Goal: Task Accomplishment & Management: Manage account settings

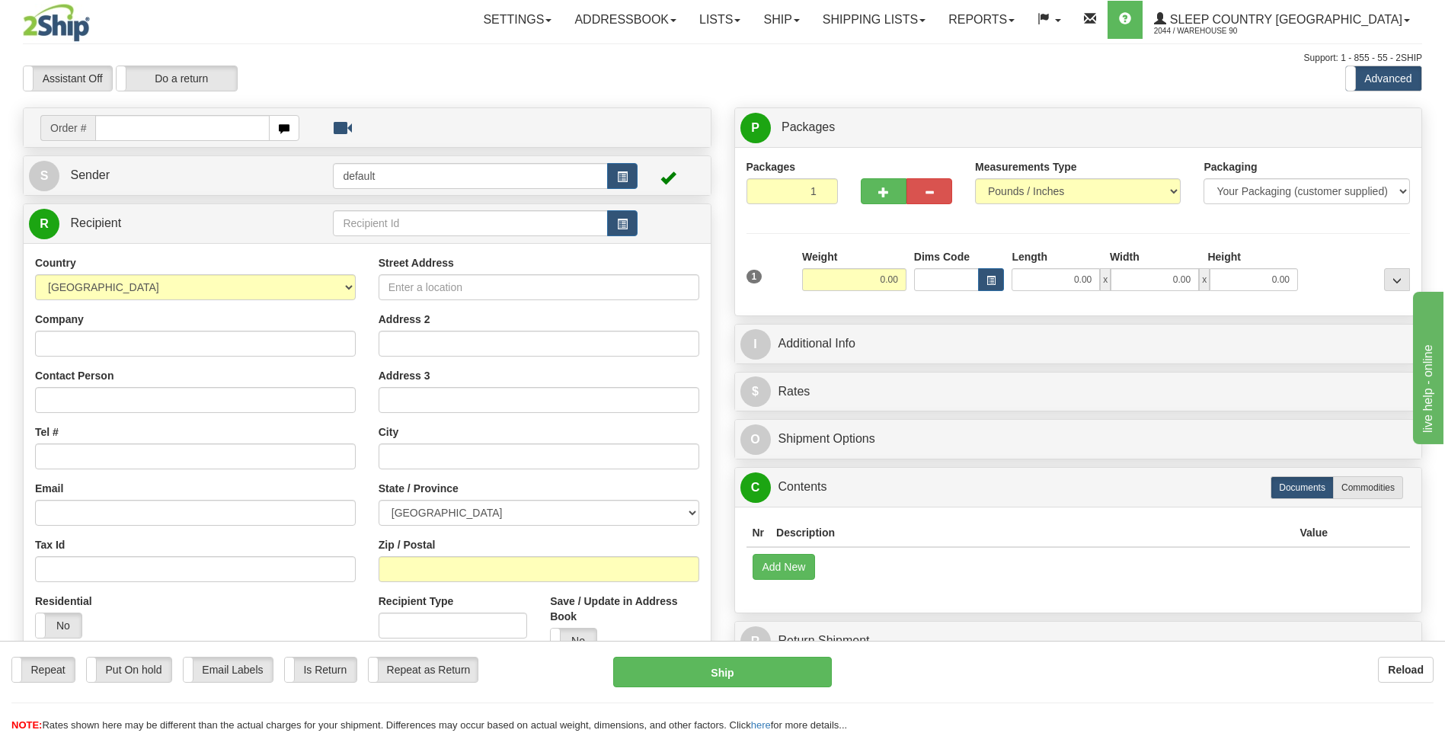
click at [113, 133] on input "text" at bounding box center [182, 128] width 174 height 26
type input "9000I025344"
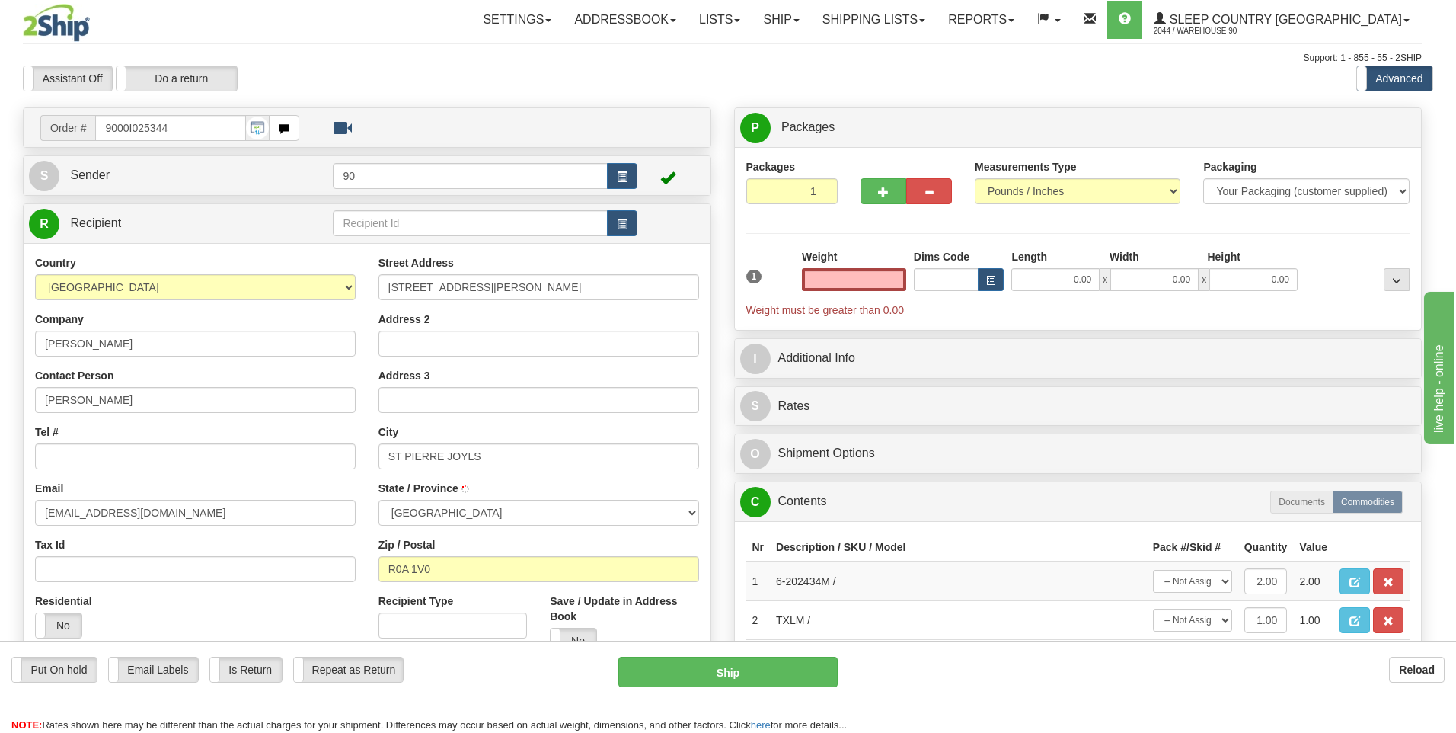
type input "ST PIERRE JOLYS"
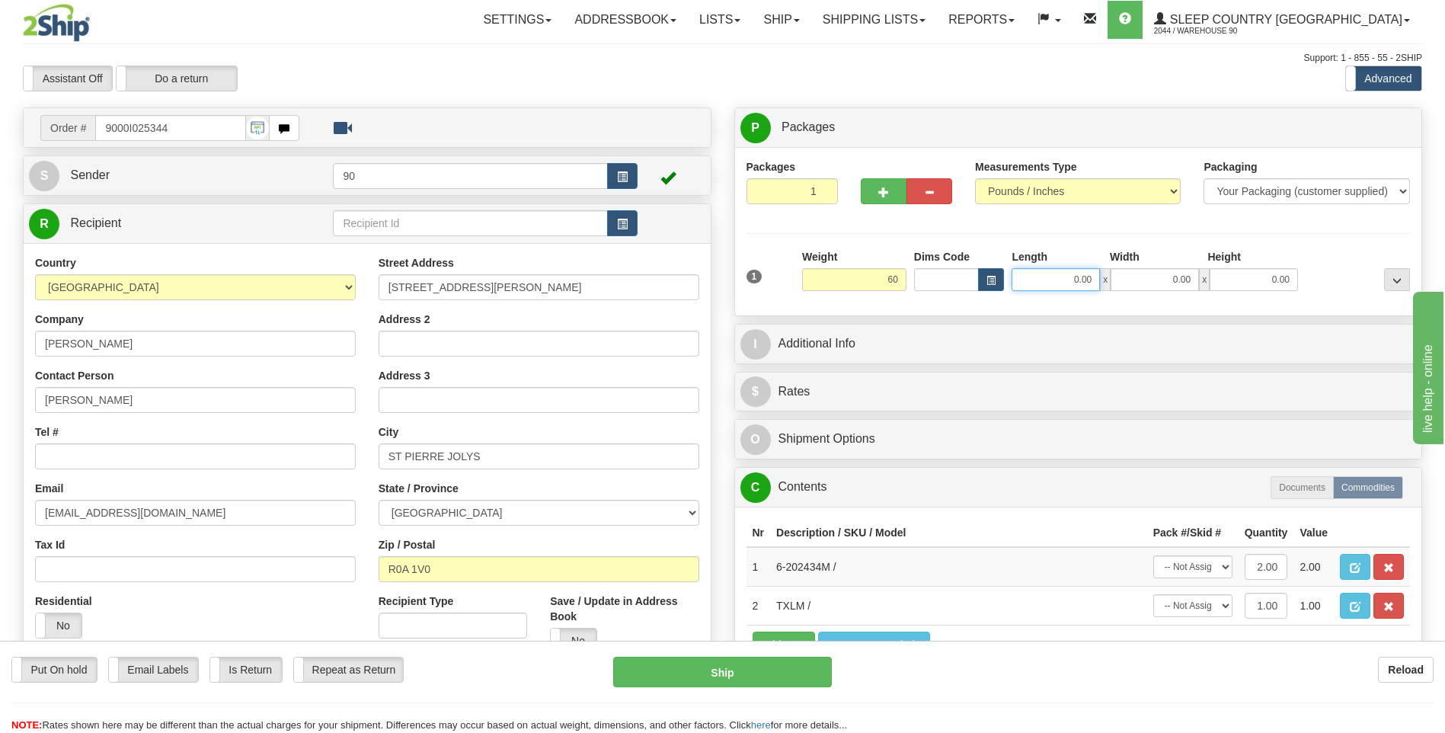
type input "60.00"
click at [1046, 279] on input "0.00" at bounding box center [1056, 279] width 88 height 23
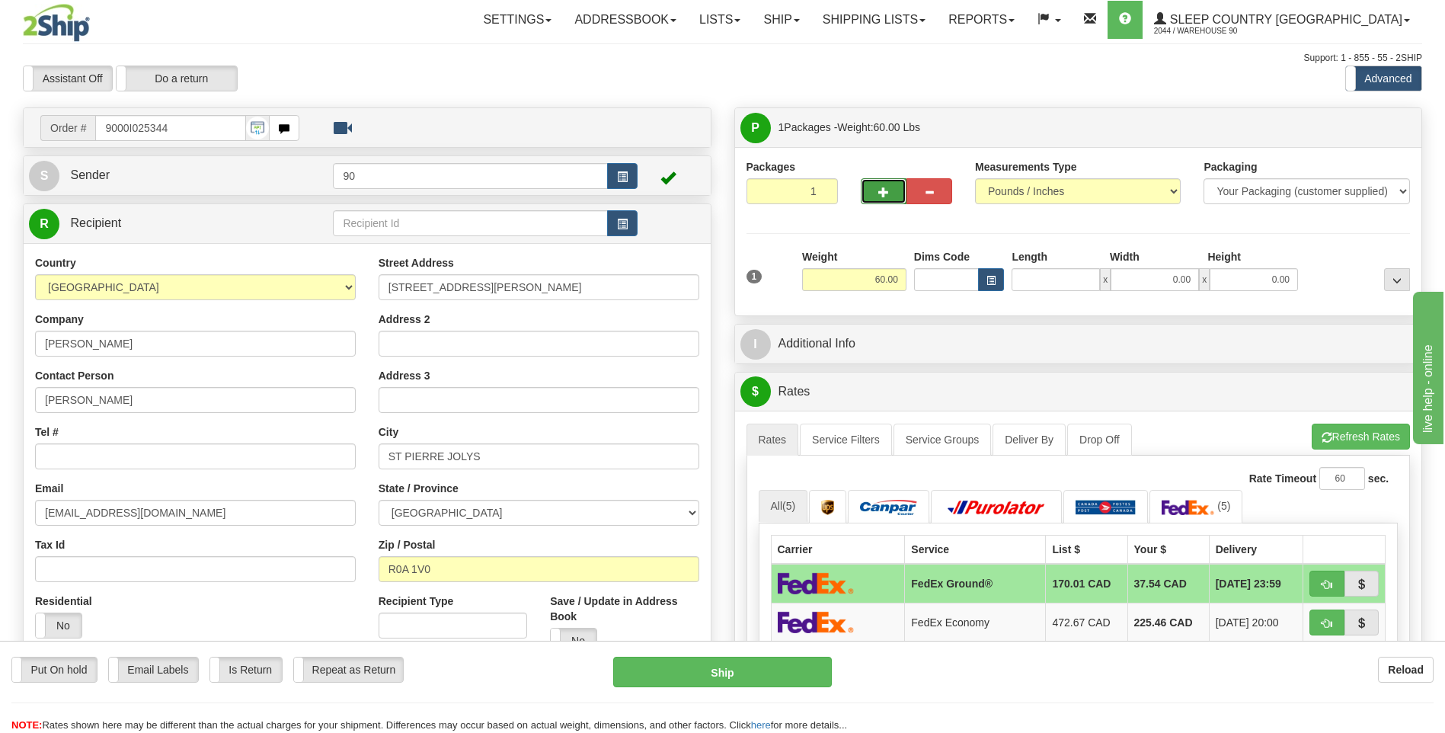
type input "0.00"
click at [879, 187] on span "button" at bounding box center [883, 192] width 11 height 10
type input "2"
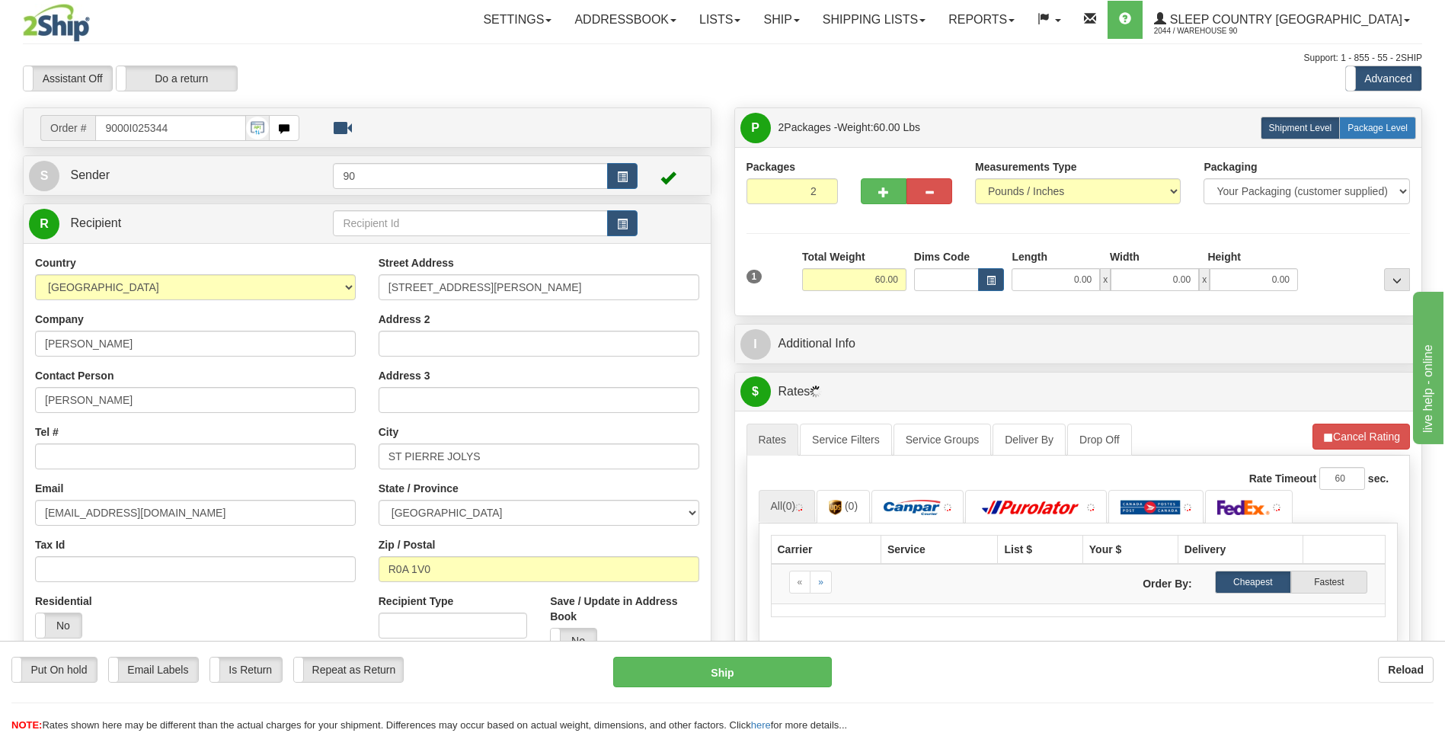
click at [1371, 125] on span "Package Level" at bounding box center [1377, 128] width 60 height 11
radio input "true"
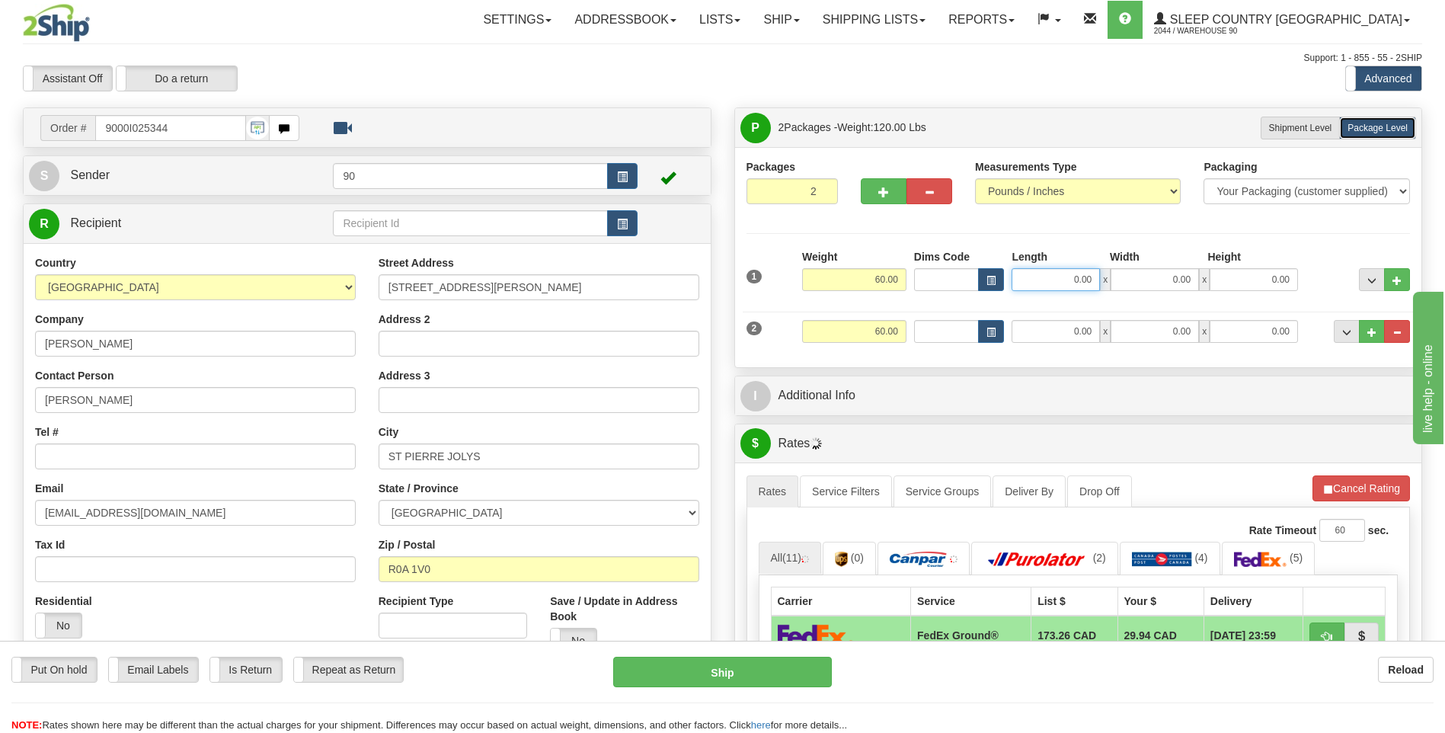
click at [1055, 277] on input "0.00" at bounding box center [1056, 279] width 88 height 23
type input "42.00"
click at [1152, 274] on input "0.00" at bounding box center [1155, 279] width 88 height 23
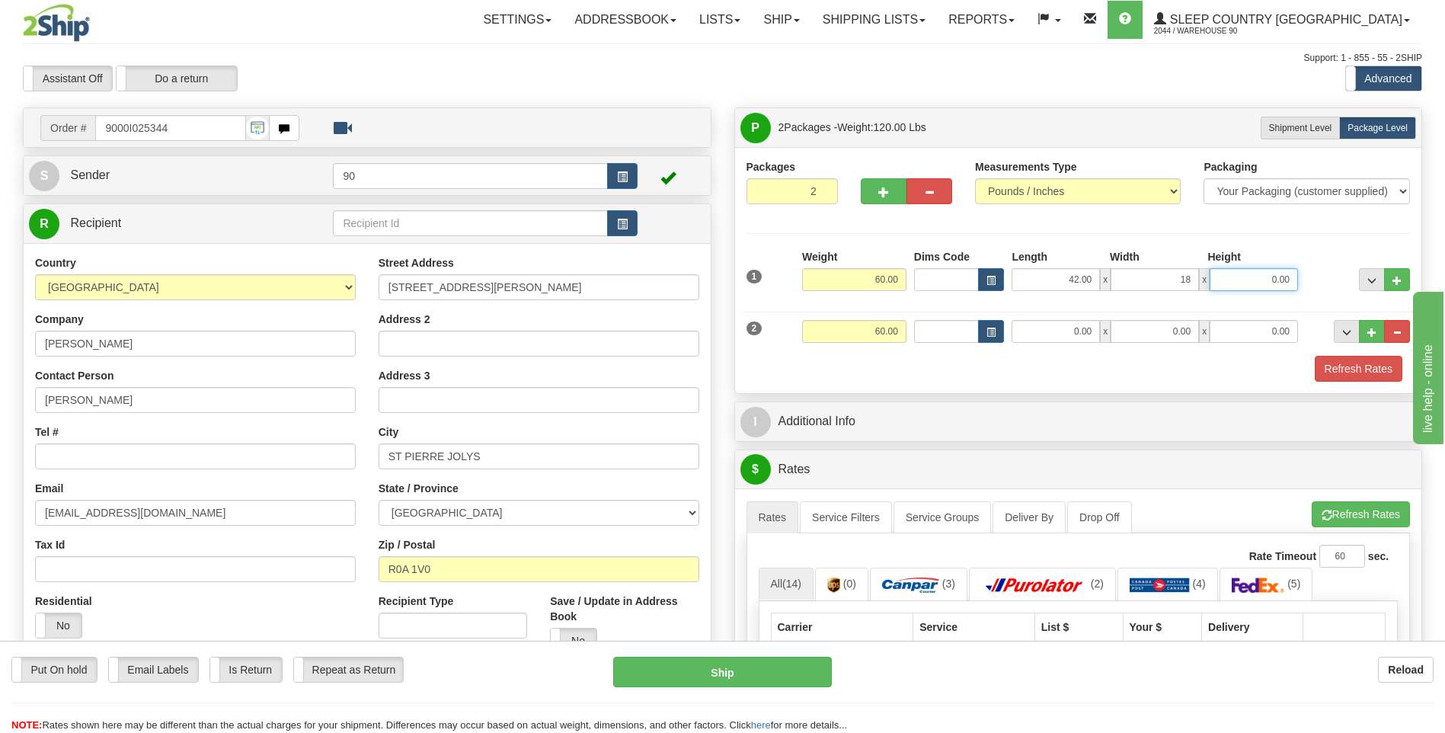
type input "18.00"
click at [1256, 278] on input "0.00" at bounding box center [1254, 279] width 88 height 23
type input "18.00"
drag, startPoint x: 1050, startPoint y: 385, endPoint x: 1049, endPoint y: 369, distance: 16.8
click at [1050, 385] on div "Packages 2 2 Measurements Type" at bounding box center [1078, 270] width 687 height 246
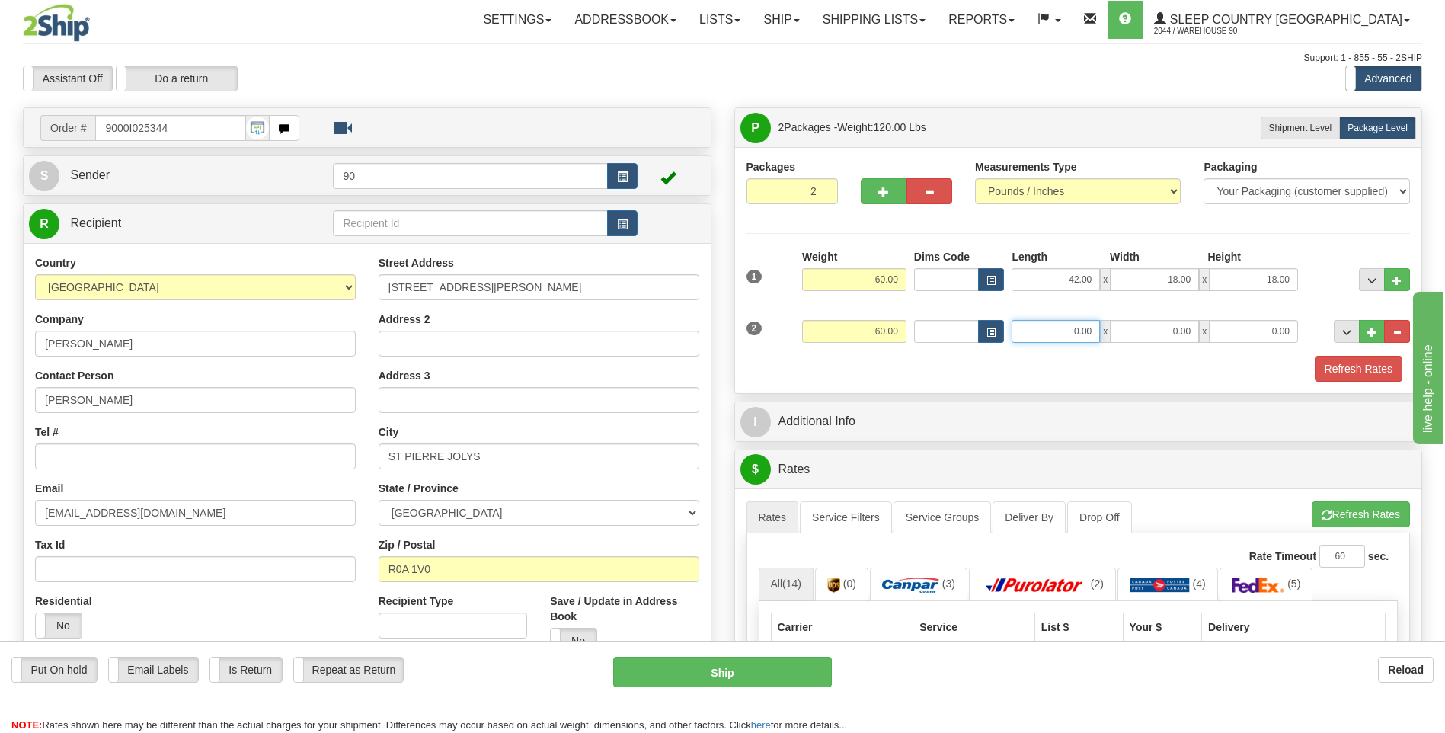
click at [1059, 332] on input "0.00" at bounding box center [1056, 331] width 88 height 23
type input "42.00"
click at [1154, 331] on input "0.00" at bounding box center [1155, 331] width 88 height 23
type input "18.00"
click at [1250, 330] on input "0.00" at bounding box center [1254, 331] width 88 height 23
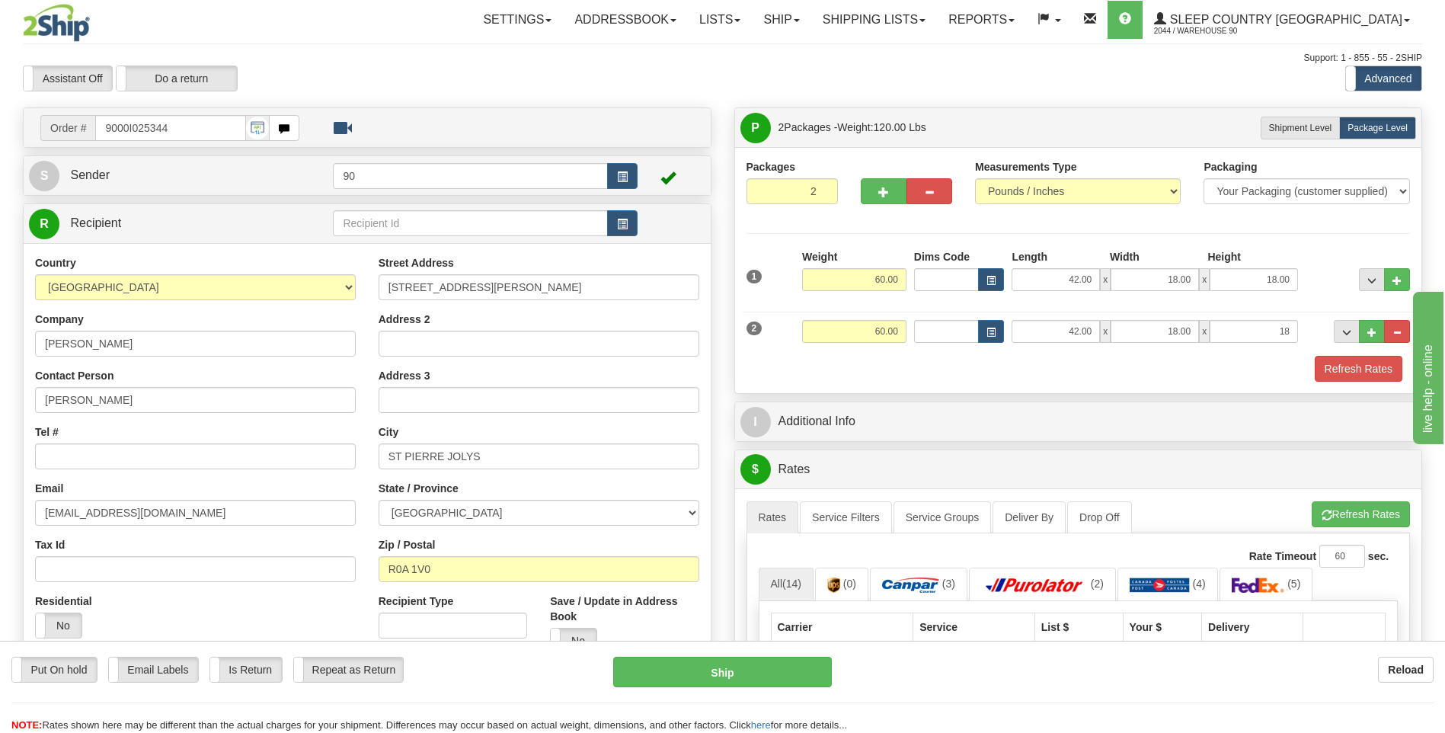
type input "18.00"
click at [1284, 369] on div "Refresh Rates" at bounding box center [1079, 369] width 672 height 26
click at [1360, 367] on button "Refresh Rates" at bounding box center [1359, 369] width 88 height 26
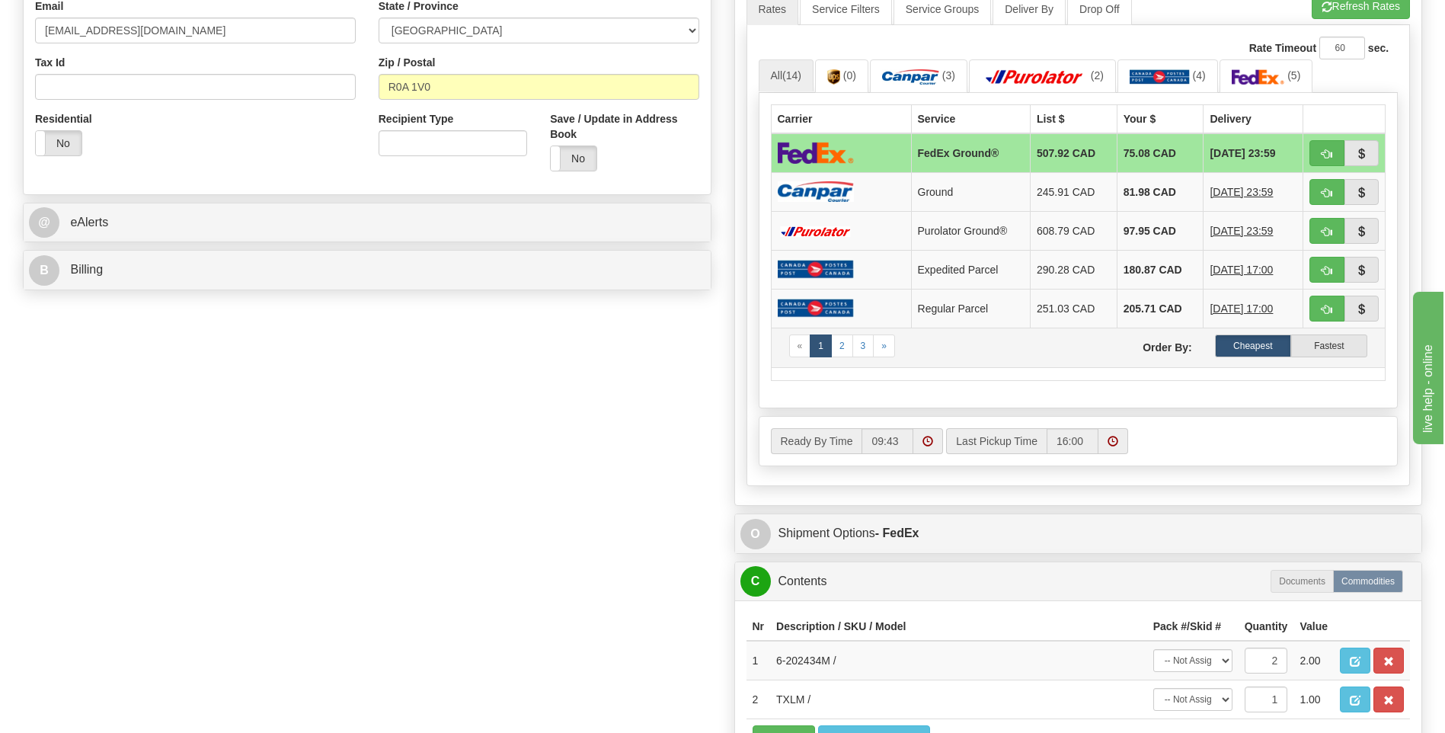
scroll to position [762, 0]
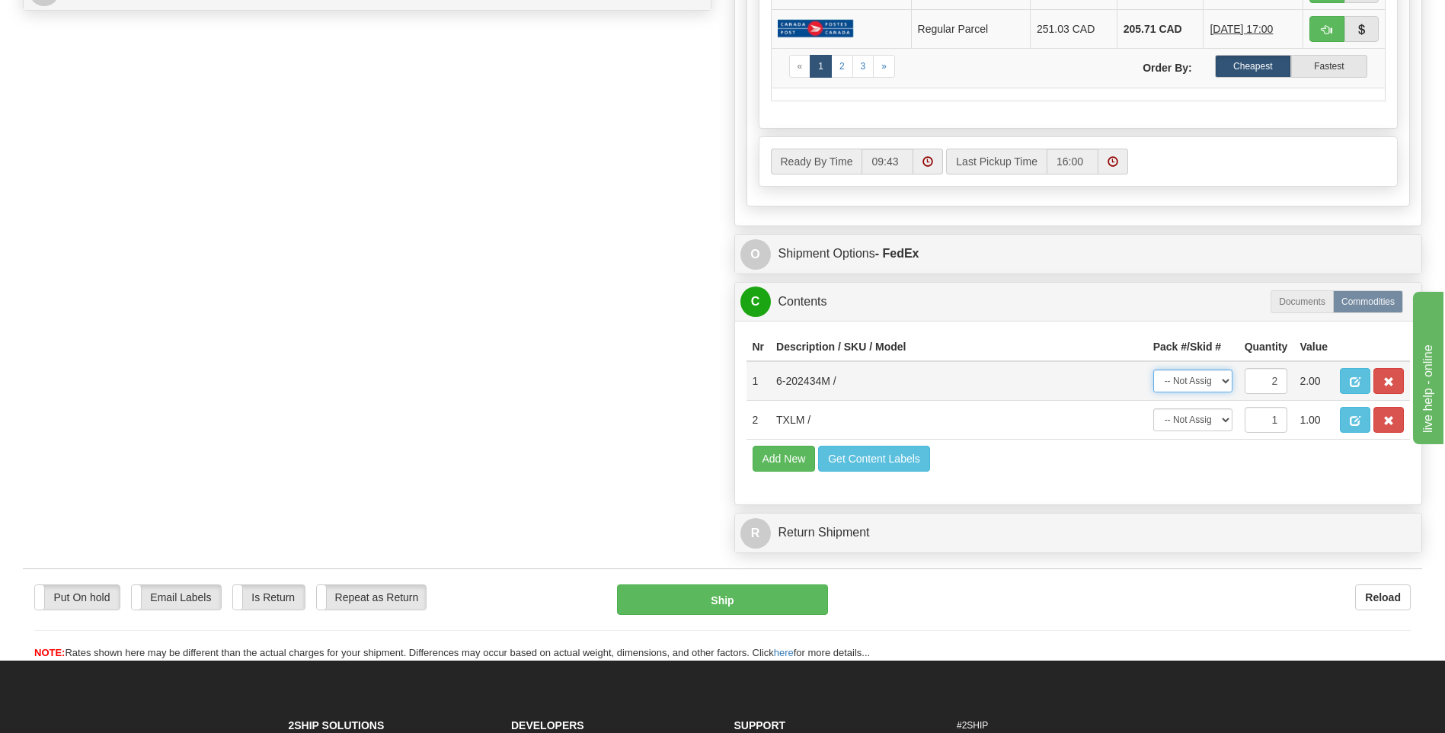
click at [1223, 379] on select "-- Not Assigned -- Package 1 Package 2 Split" at bounding box center [1192, 380] width 79 height 23
click at [1153, 369] on select "-- Not Assigned -- Package 1 Package 2 Split" at bounding box center [1192, 380] width 79 height 23
click at [1219, 384] on select "-- Not Assigned -- Package 1 Package 2 Split" at bounding box center [1192, 380] width 79 height 23
select select "SPLIT"
click at [1153, 369] on select "-- Not Assigned -- Package 1 Package 2 Split" at bounding box center [1192, 380] width 79 height 23
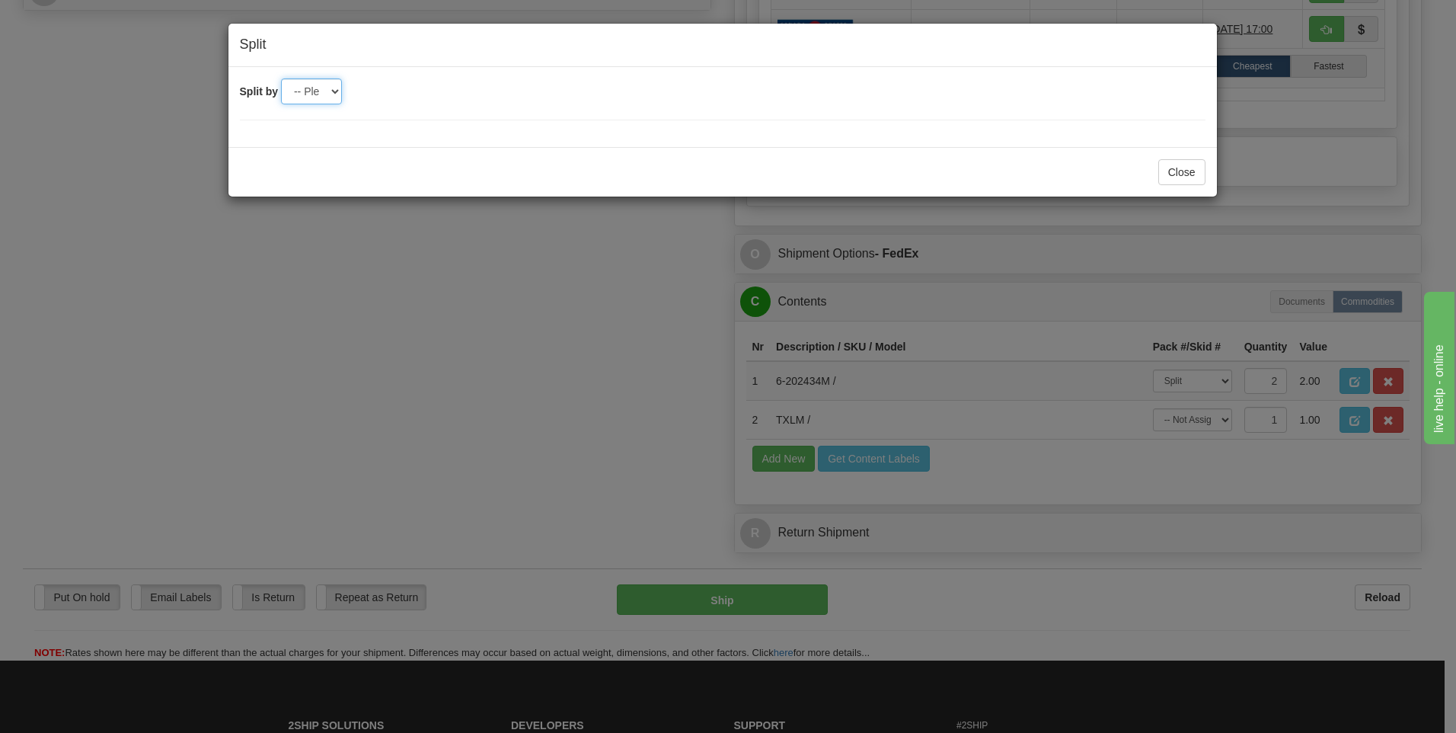
click at [334, 92] on select "-- Please select -- 2" at bounding box center [311, 91] width 61 height 26
select select "2"
click at [281, 78] on select "-- Please select -- 2" at bounding box center [311, 91] width 61 height 26
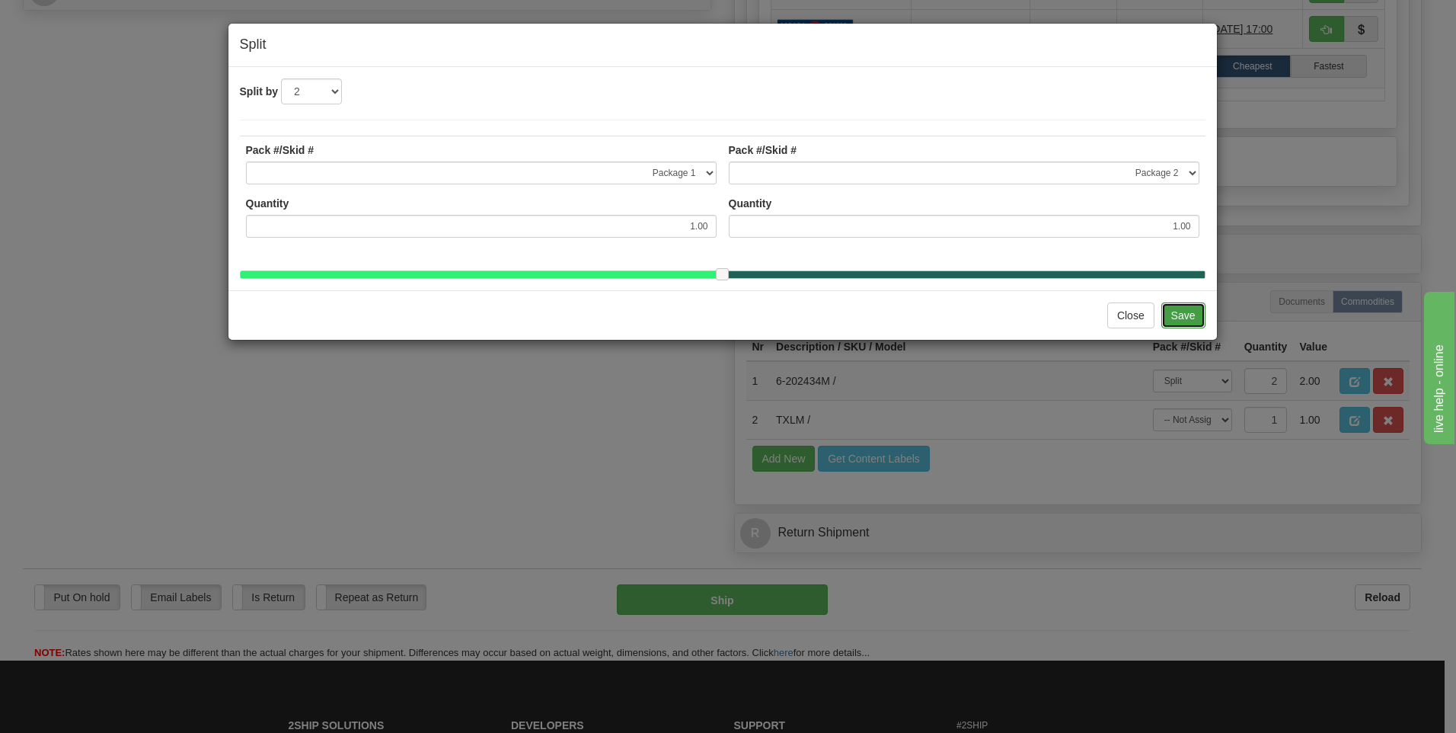
click at [1192, 328] on button "Save" at bounding box center [1184, 315] width 44 height 26
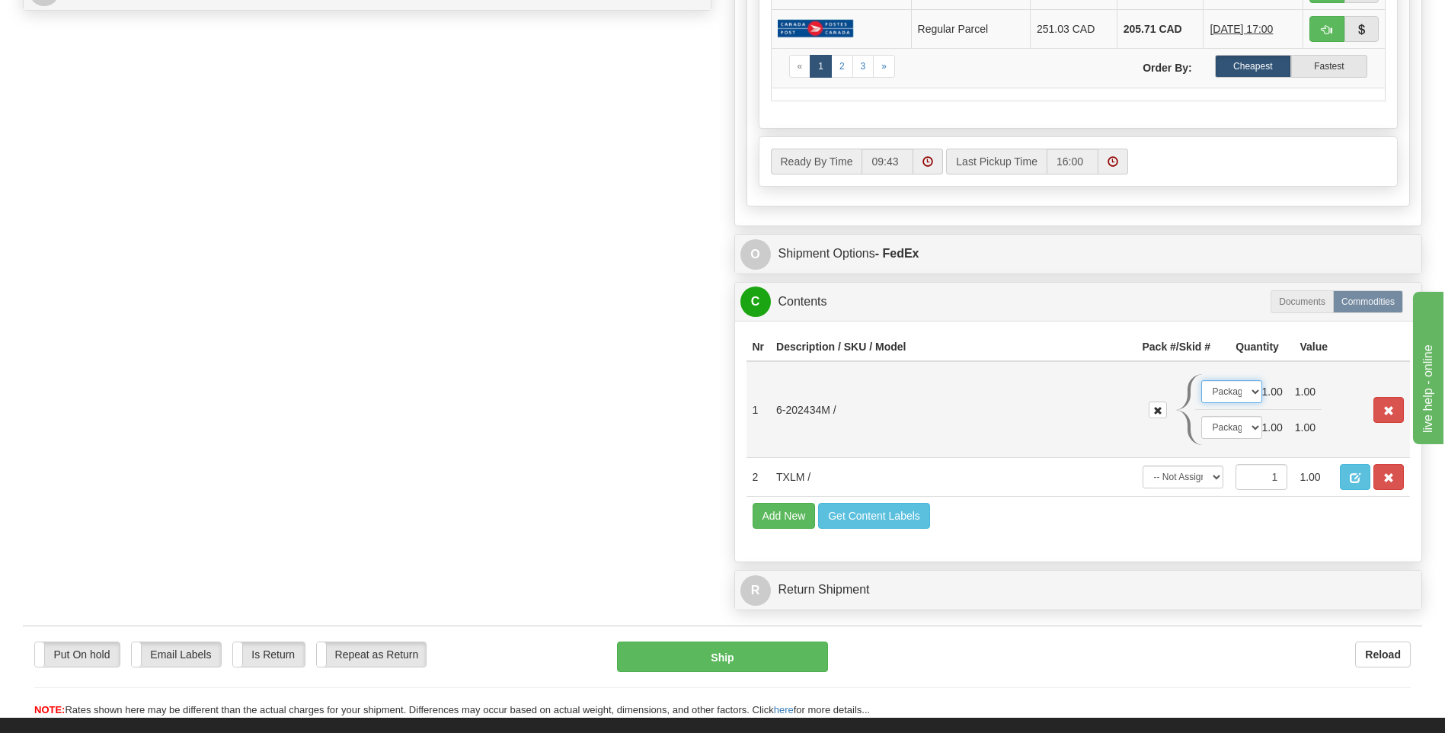
click at [1252, 391] on select "-- Not Assigned -- Package 1 Package 2" at bounding box center [1231, 391] width 61 height 23
click at [1201, 380] on select "-- Not Assigned -- Package 1 Package 2" at bounding box center [1231, 391] width 61 height 23
click at [1254, 427] on select "-- Not Assigned -- Package 1 Package 2" at bounding box center [1231, 427] width 61 height 23
click at [1201, 416] on select "-- Not Assigned -- Package 1 Package 2" at bounding box center [1231, 427] width 61 height 23
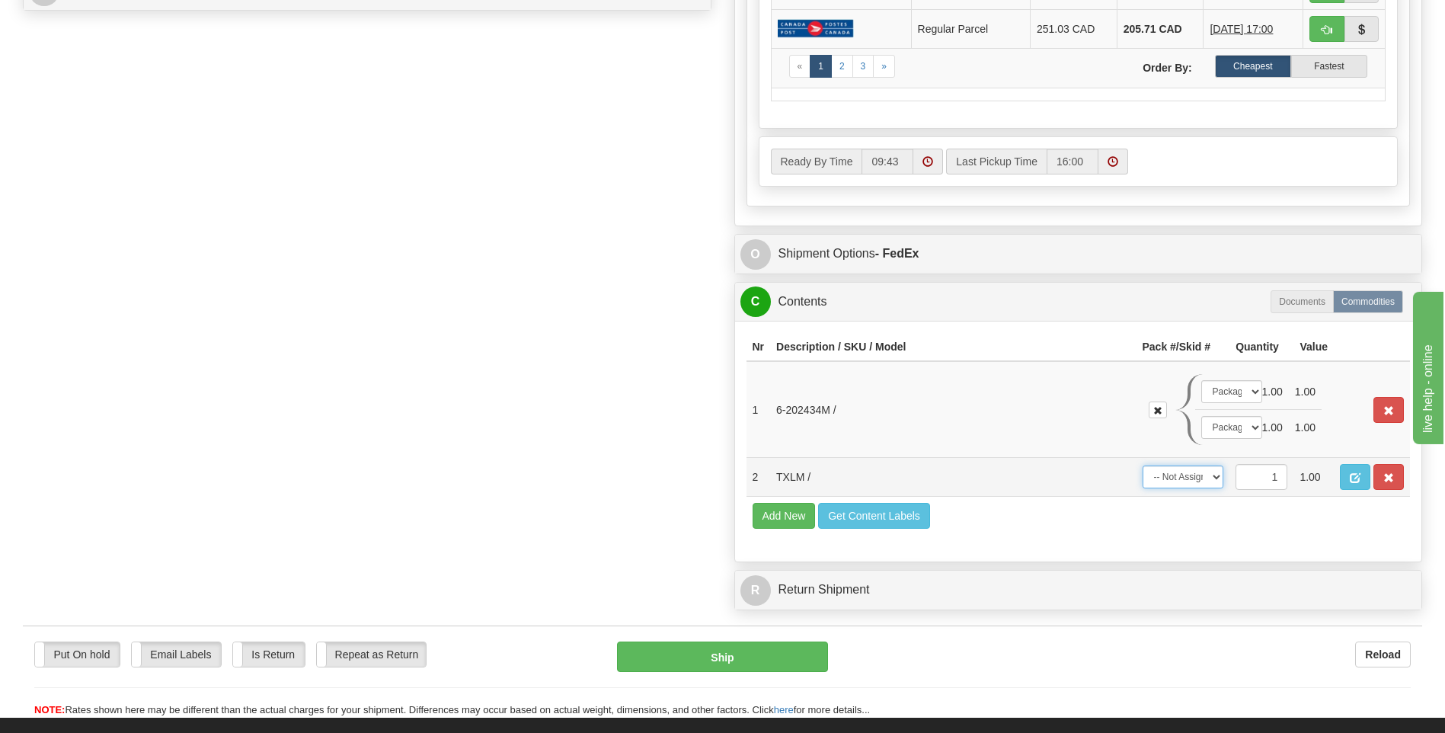
click at [1210, 480] on select "-- Not Assigned -- Package 1 Package 2" at bounding box center [1184, 476] width 82 height 23
select select "0"
click at [1143, 465] on select "-- Not Assigned -- Package 1 Package 2" at bounding box center [1184, 476] width 82 height 23
drag, startPoint x: 996, startPoint y: 443, endPoint x: 989, endPoint y: 439, distance: 8.5
click at [996, 442] on td "6-202434M /" at bounding box center [953, 409] width 366 height 97
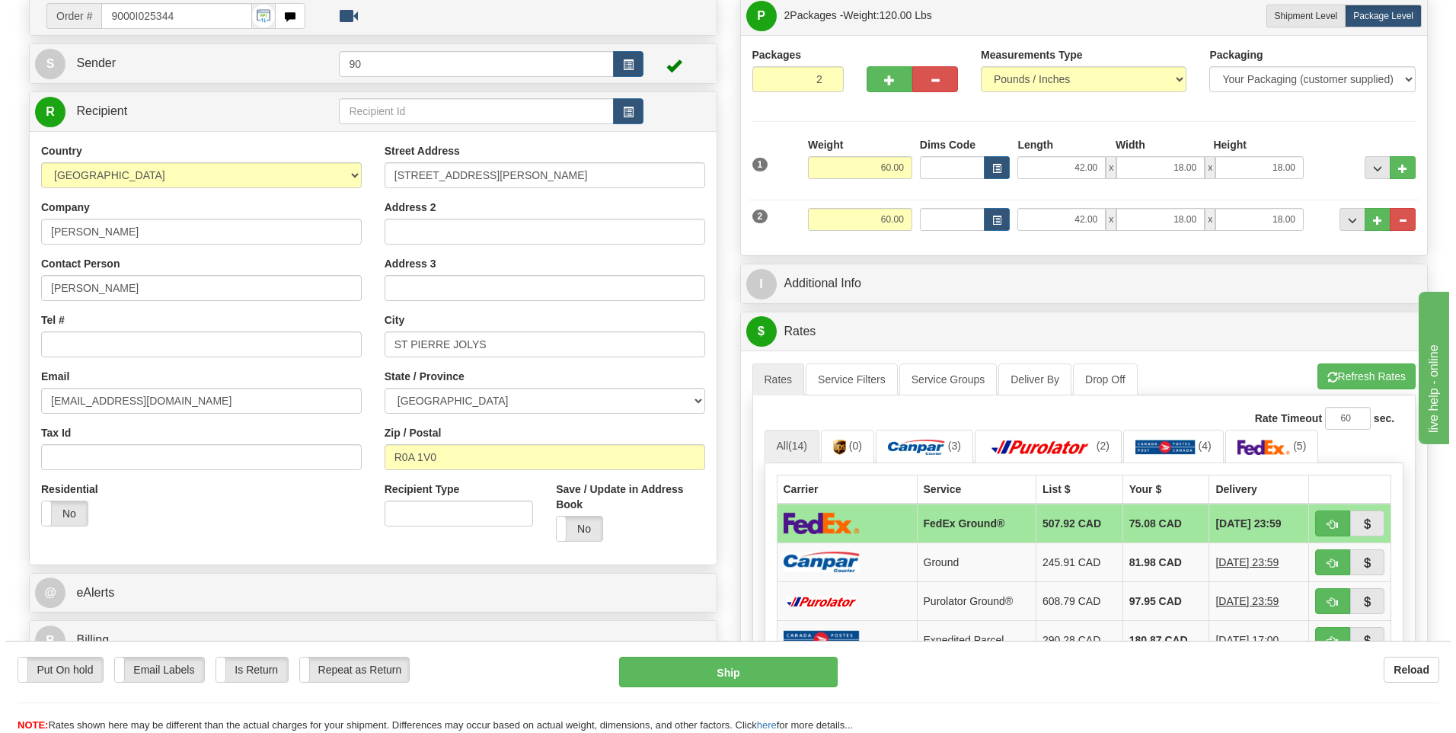
scroll to position [152, 0]
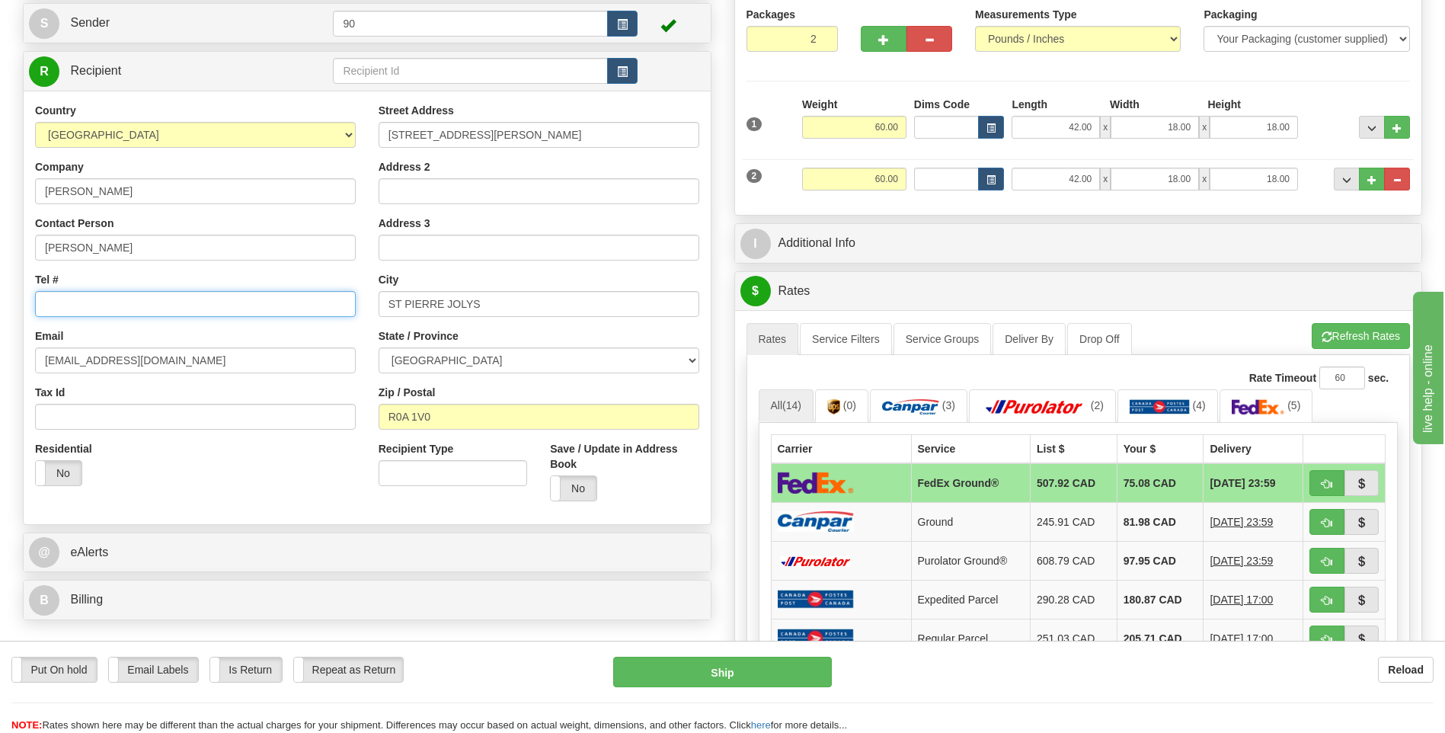
click at [56, 304] on input "Tel #" at bounding box center [195, 304] width 321 height 26
paste input "807 598-1615"
type input "807 598-1615"
click at [205, 270] on div "Country AFGHANISTAN ALAND ISLANDS ALBANIA ALGERIA AMERICAN SAMOA ANDORRA ANGOLA…" at bounding box center [196, 300] width 344 height 395
click at [276, 478] on div "Residential Yes No" at bounding box center [196, 469] width 344 height 56
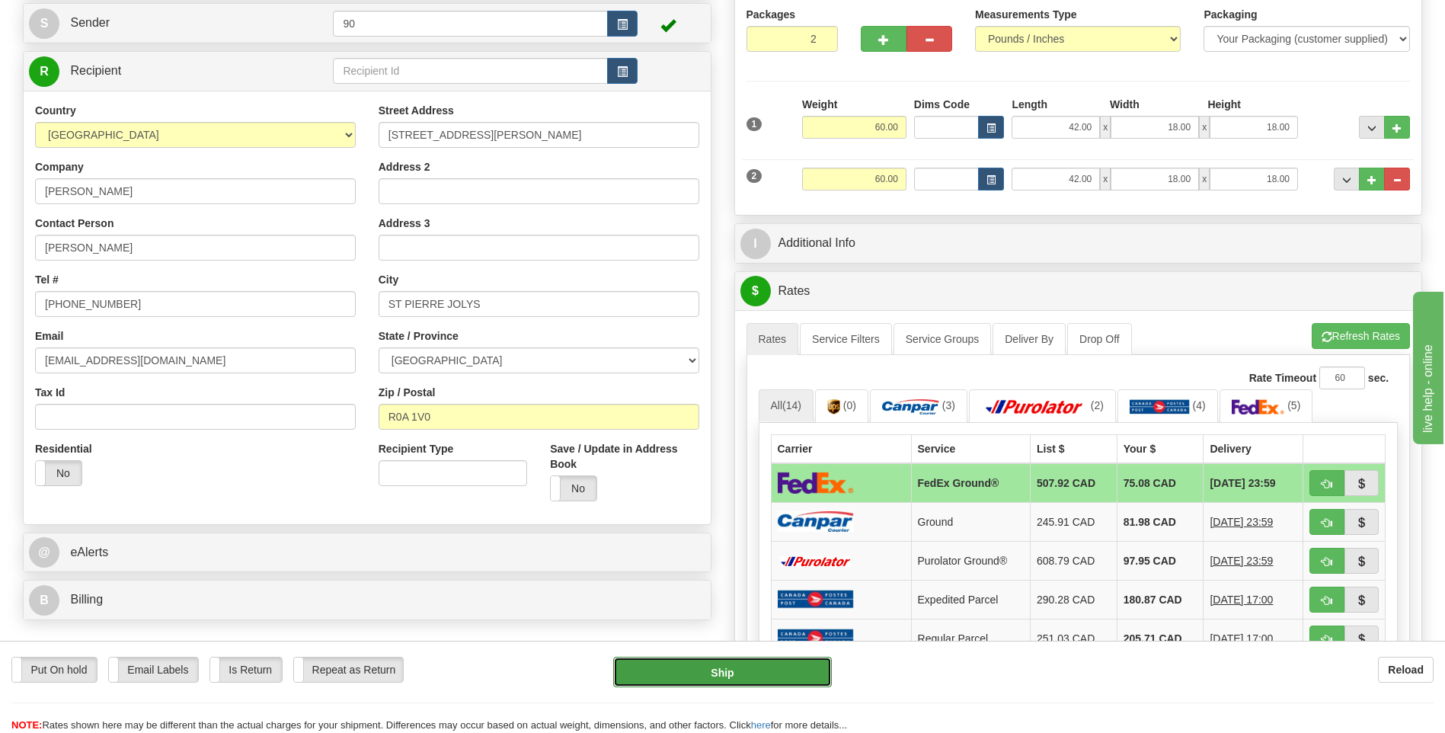
click at [717, 673] on button "Ship" at bounding box center [722, 672] width 218 height 30
type input "92"
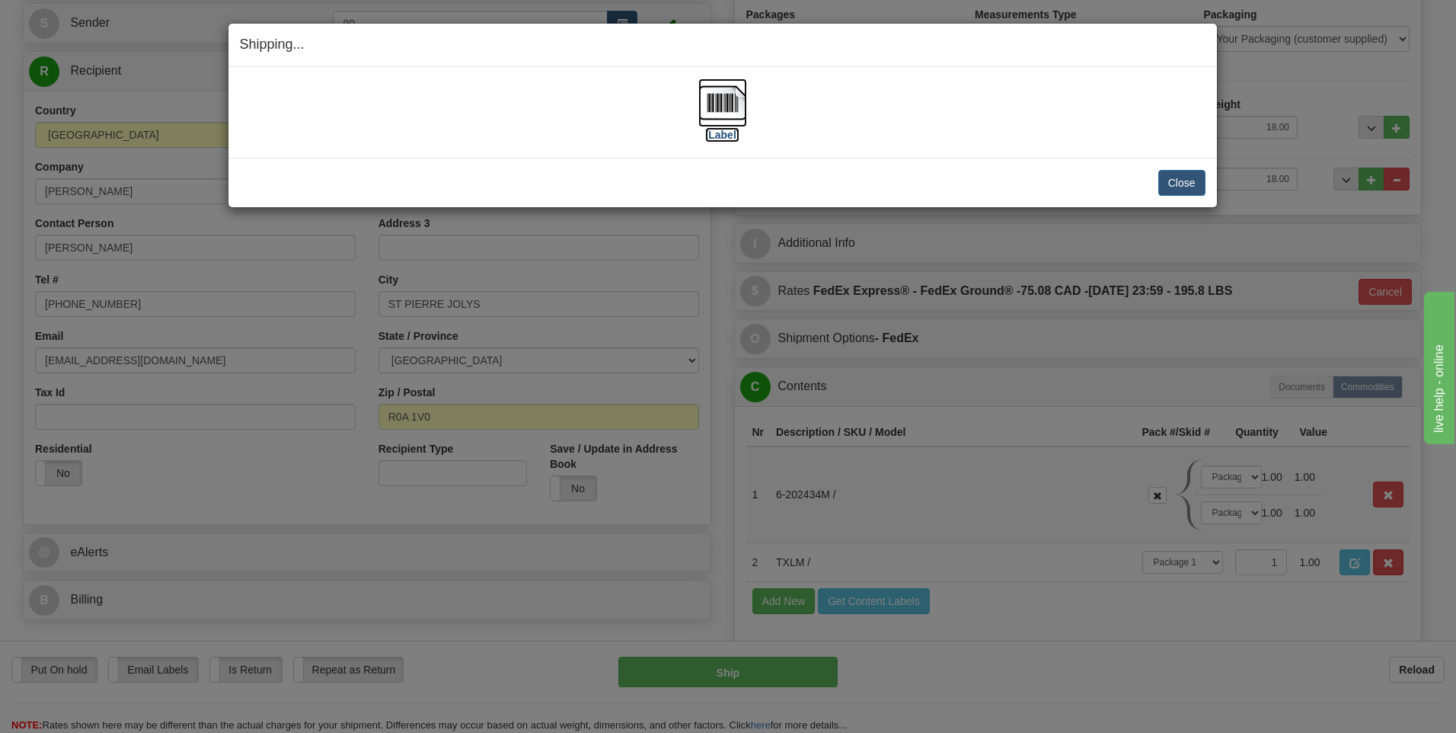
click at [723, 106] on img at bounding box center [722, 102] width 49 height 49
click at [1180, 181] on button "Close" at bounding box center [1182, 183] width 47 height 26
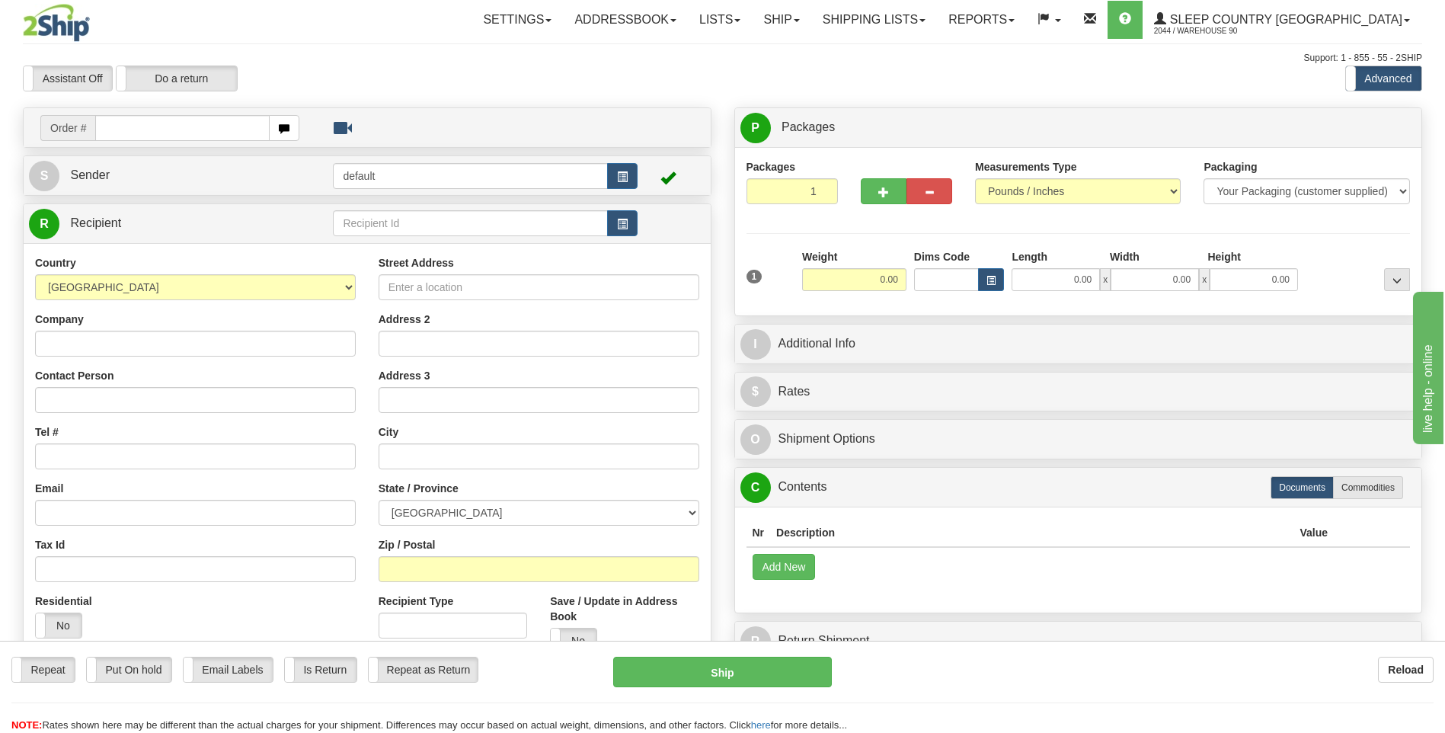
click at [145, 135] on input "text" at bounding box center [182, 128] width 174 height 26
type input "9000I028737"
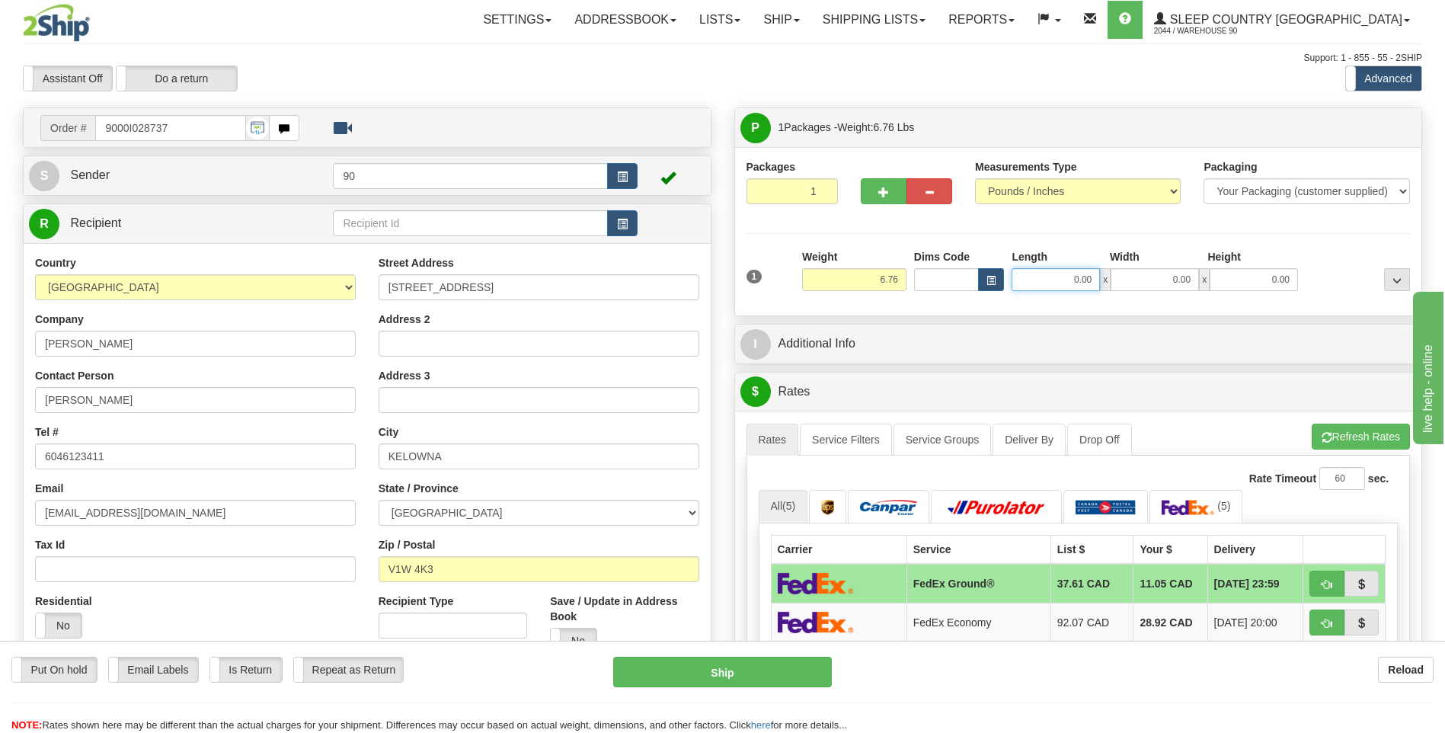
click at [1056, 276] on input "0.00" at bounding box center [1056, 279] width 88 height 23
type input "20.00"
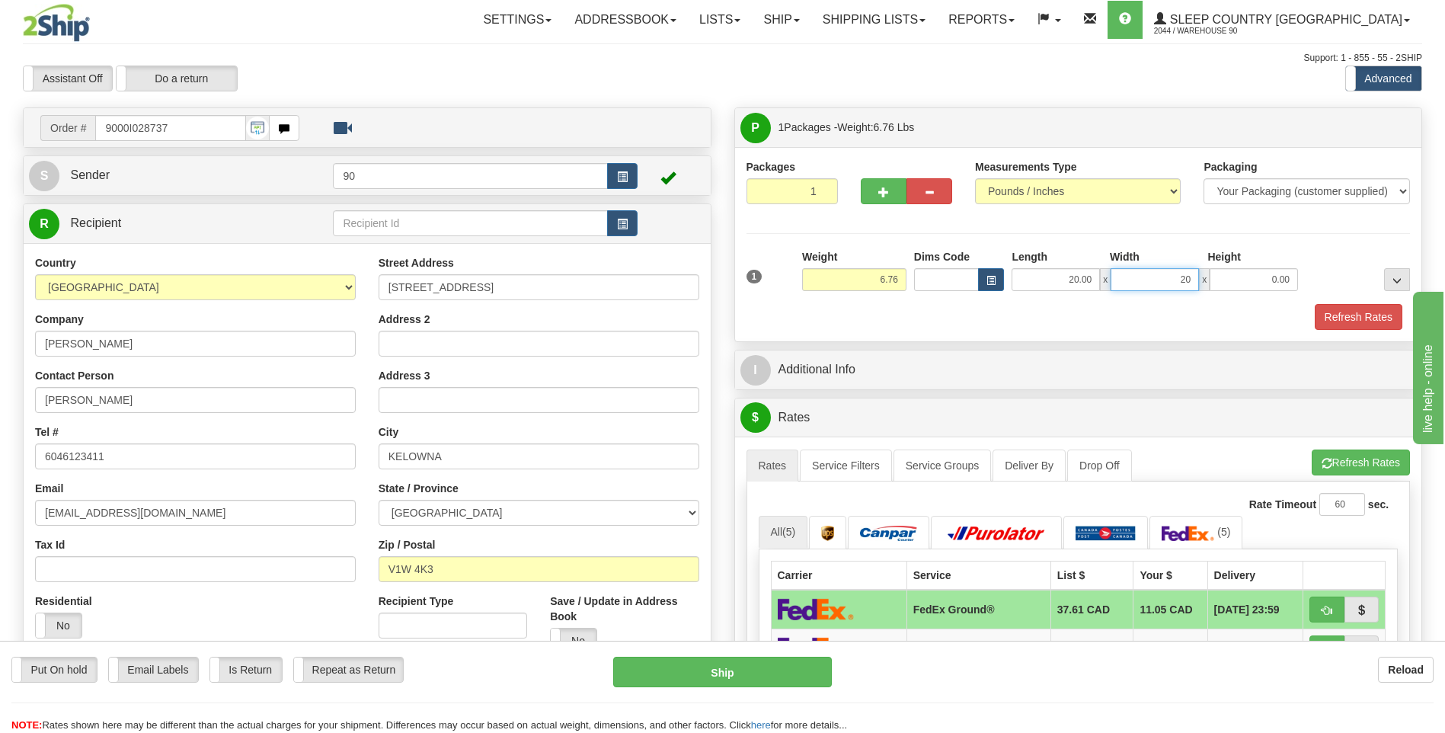
type input "20.00"
type input "6.00"
click at [1358, 308] on button "Refresh Rates" at bounding box center [1359, 317] width 88 height 26
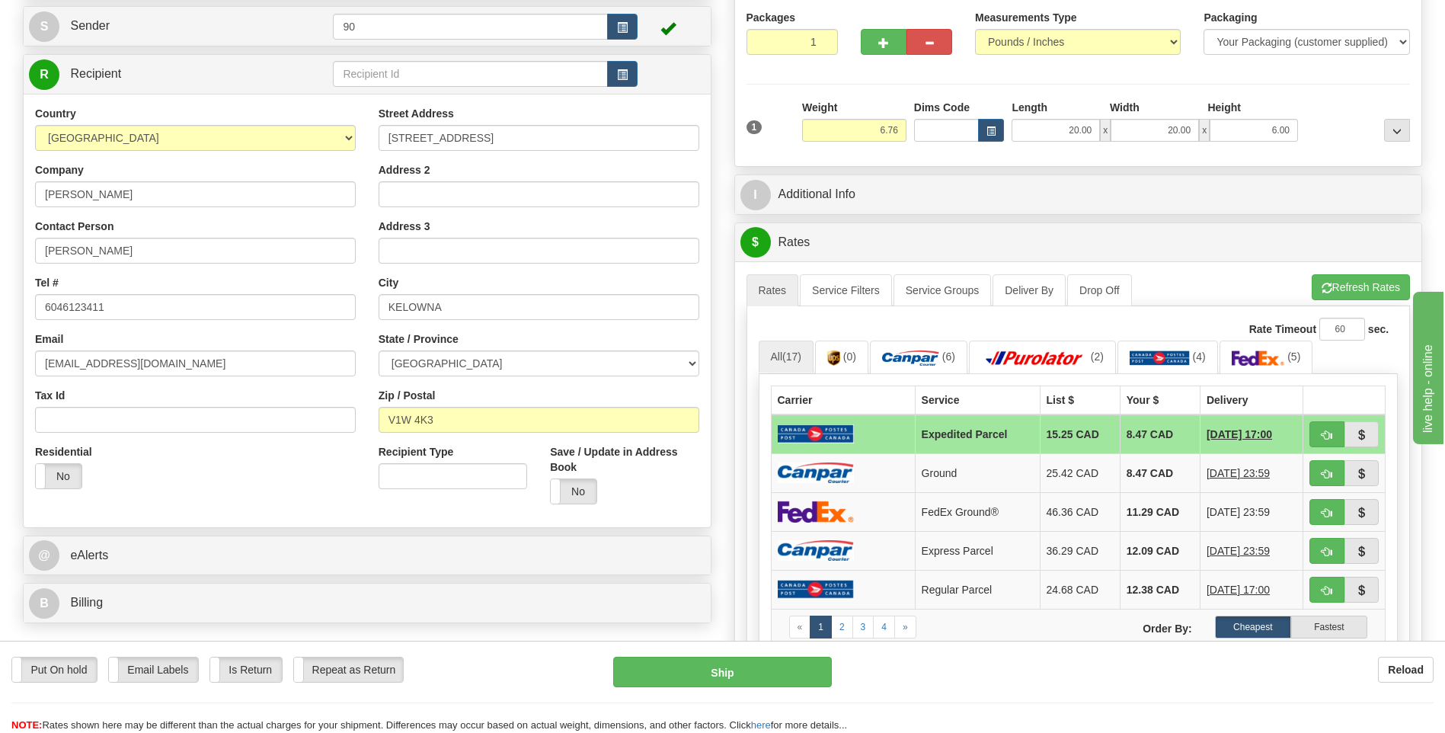
scroll to position [55, 0]
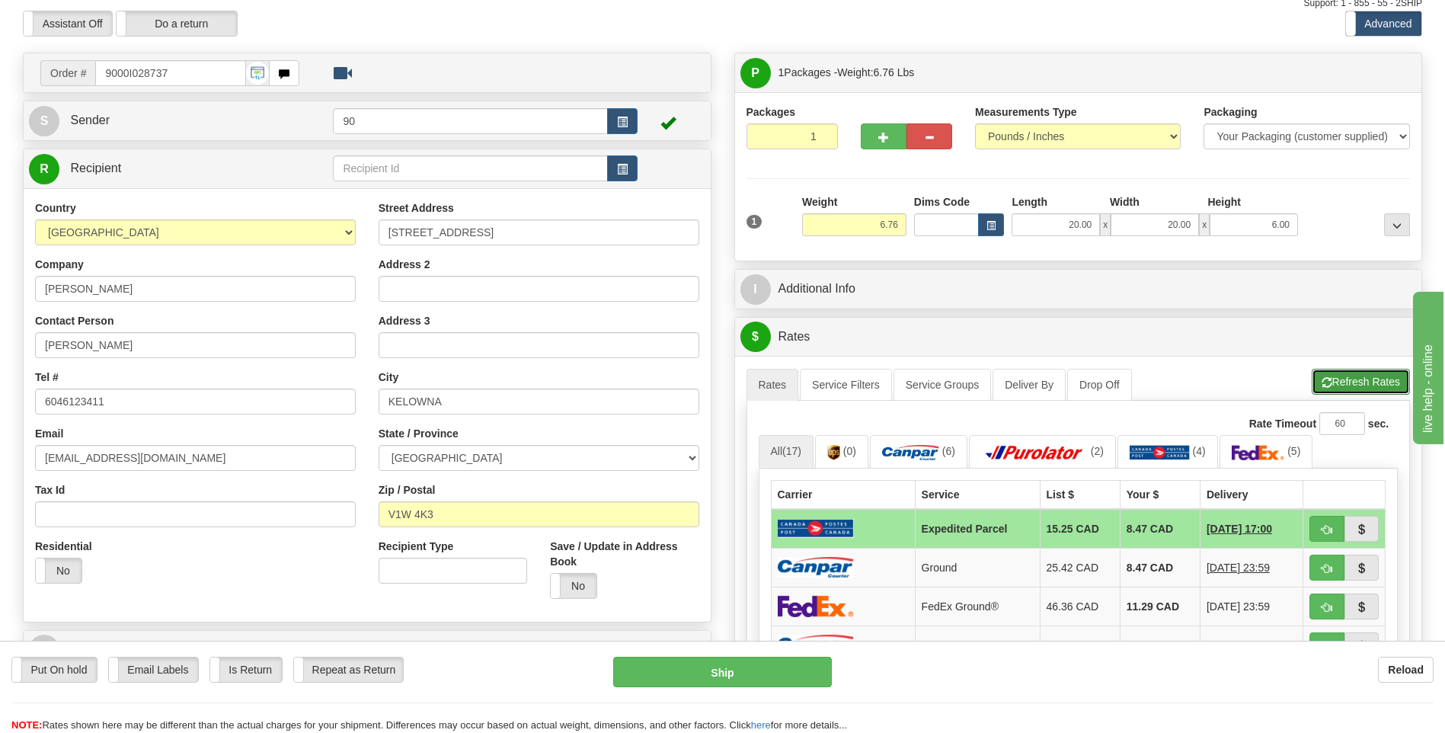
click at [1347, 377] on button "Refresh Rates" at bounding box center [1361, 382] width 98 height 26
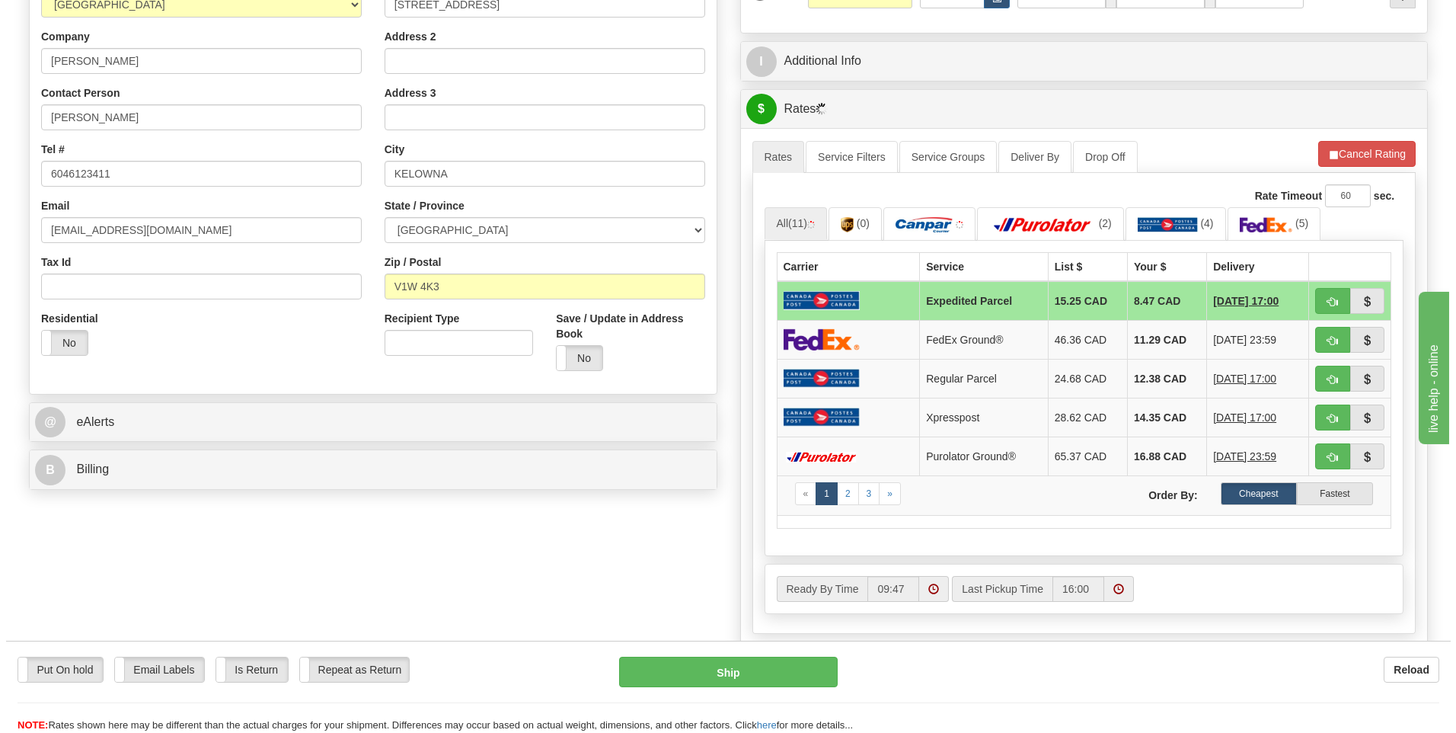
scroll to position [283, 0]
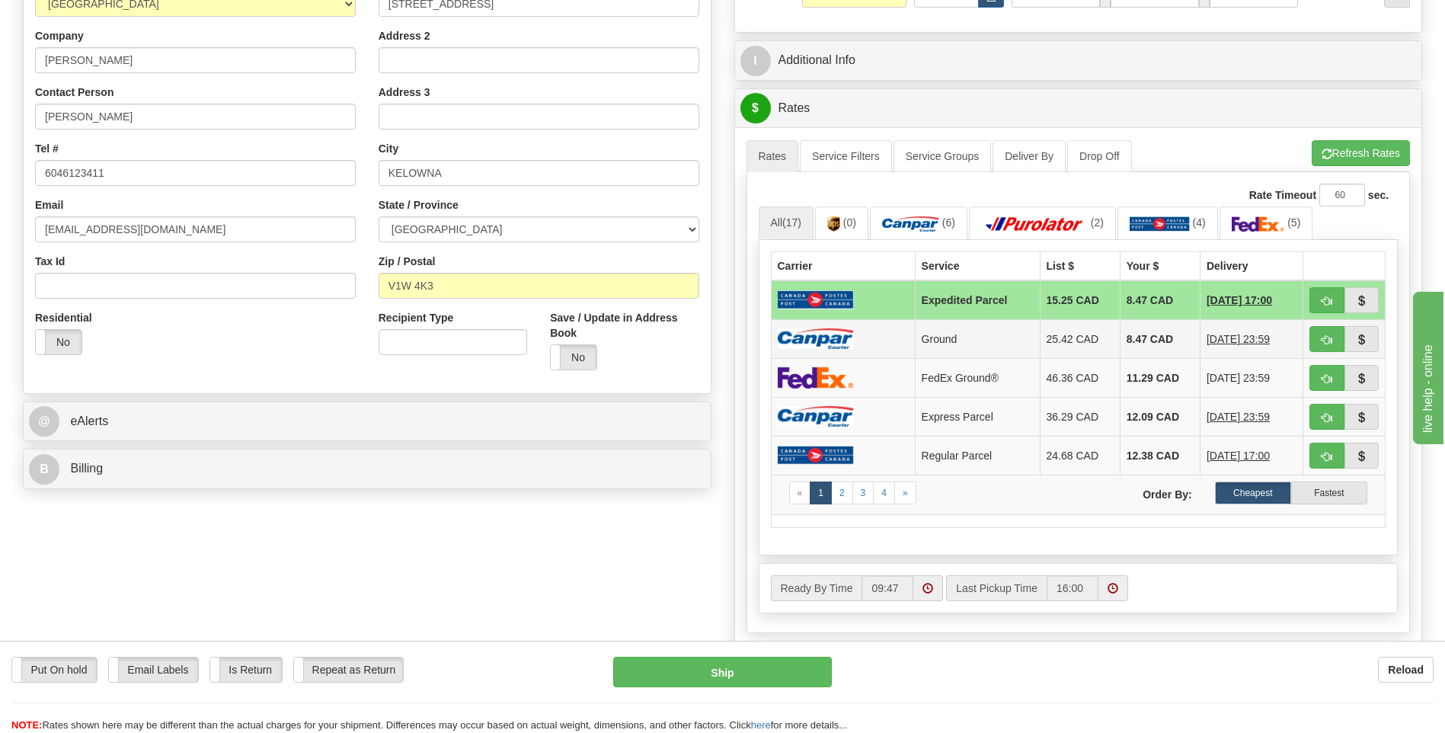
click at [881, 343] on td at bounding box center [843, 338] width 144 height 39
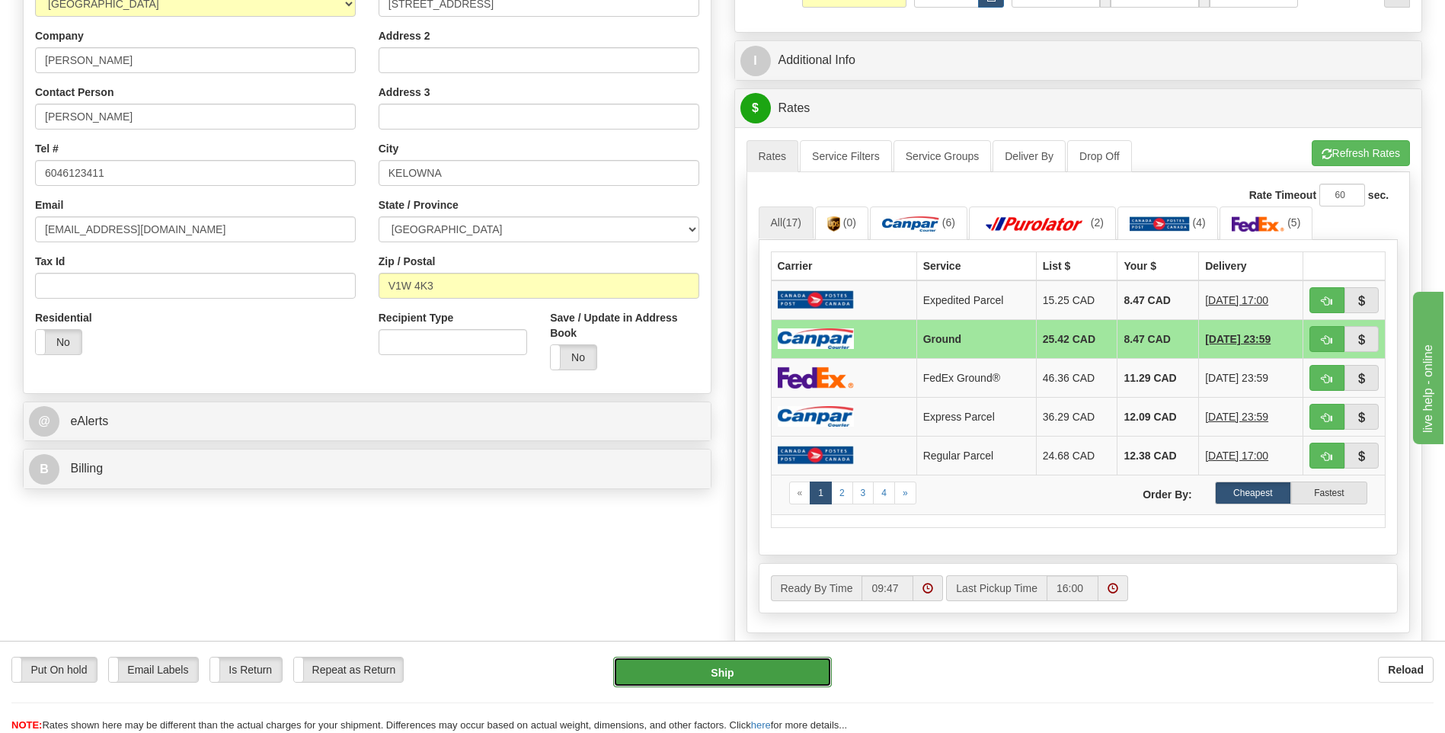
click at [769, 676] on button "Ship" at bounding box center [722, 672] width 218 height 30
type input "1"
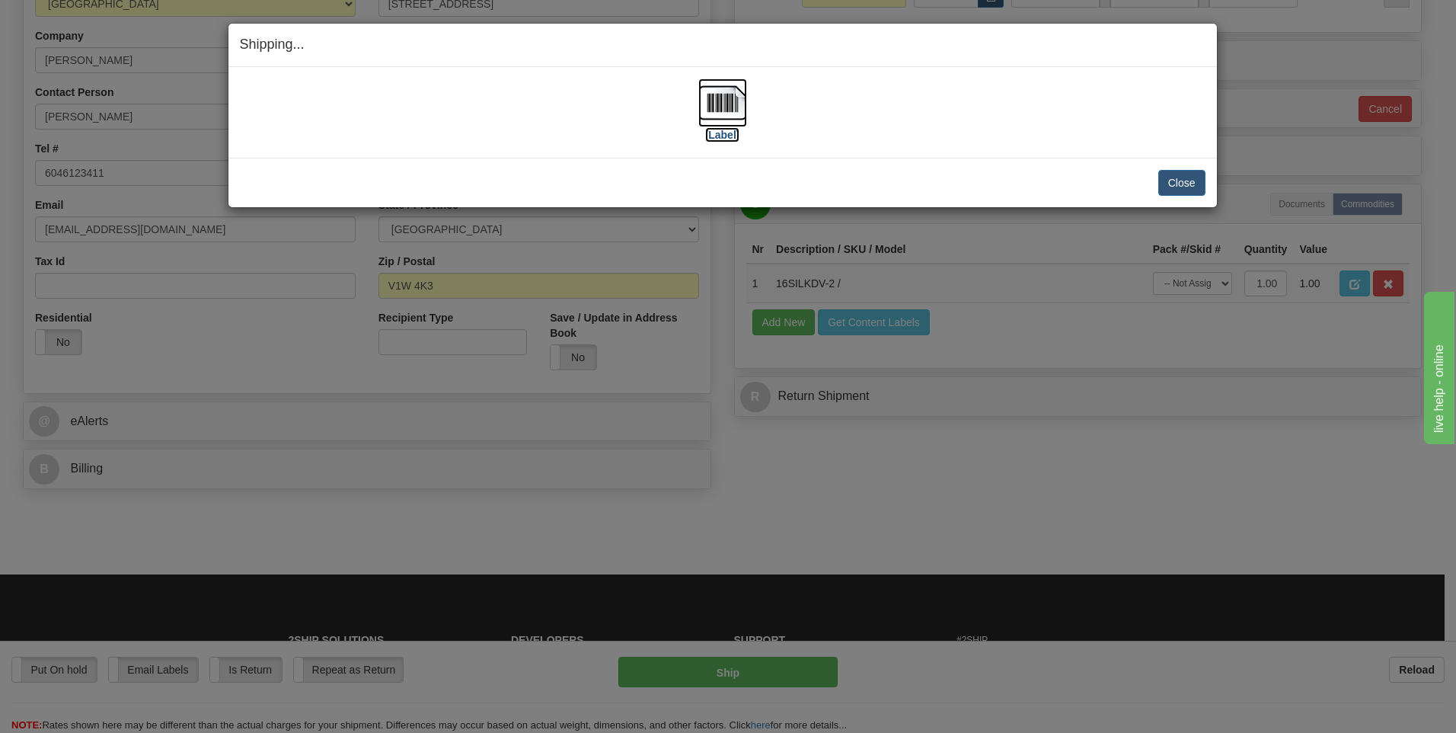
click at [721, 106] on img at bounding box center [722, 102] width 49 height 49
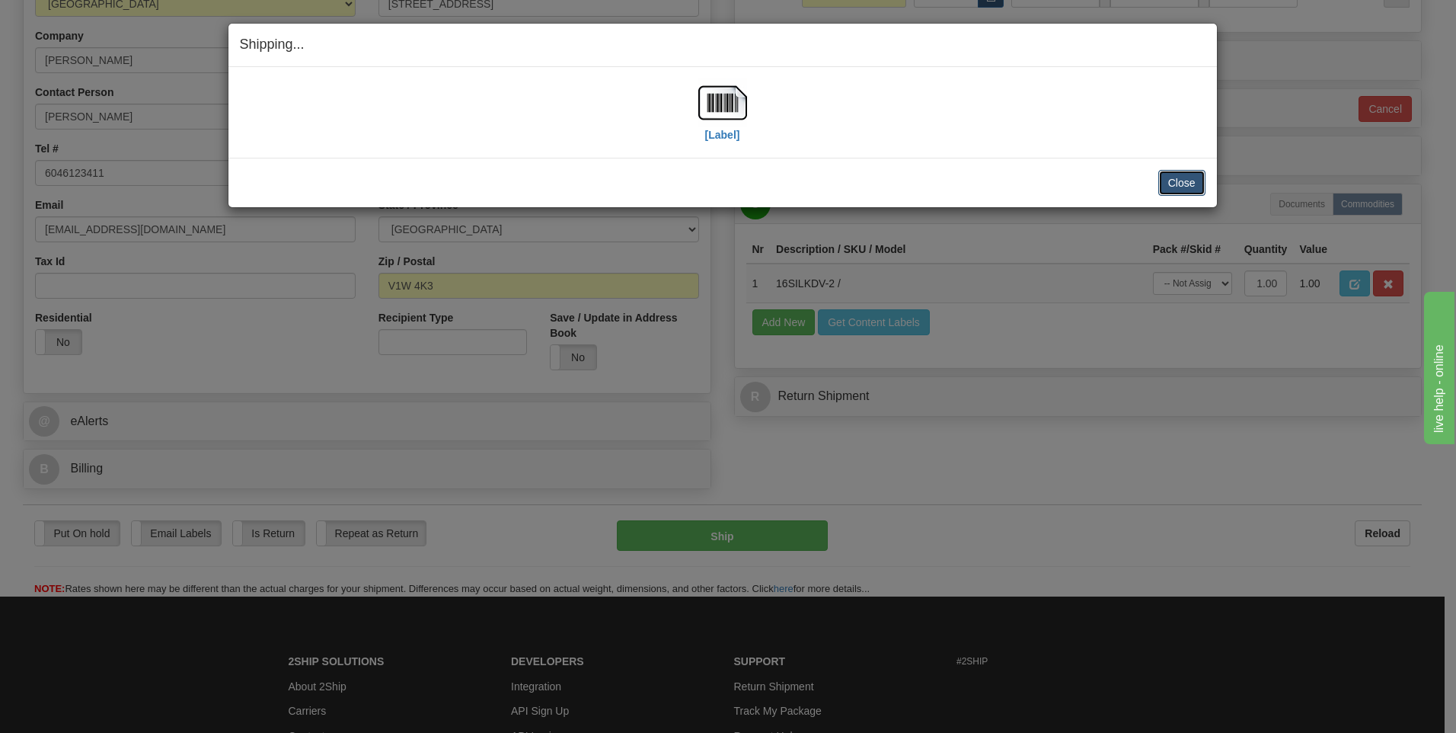
click at [1188, 181] on button "Close" at bounding box center [1182, 183] width 47 height 26
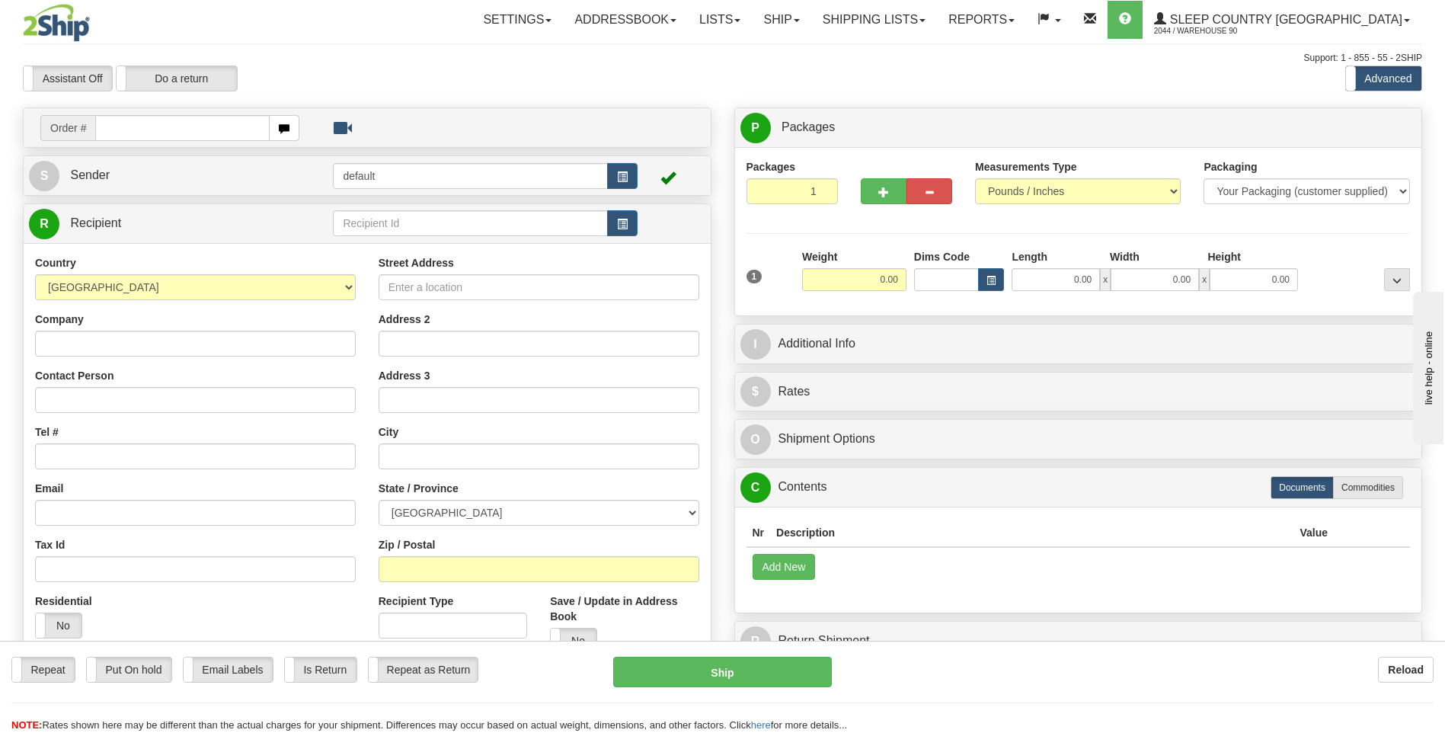
click at [112, 130] on input "text" at bounding box center [182, 128] width 174 height 26
type input "9000I030781"
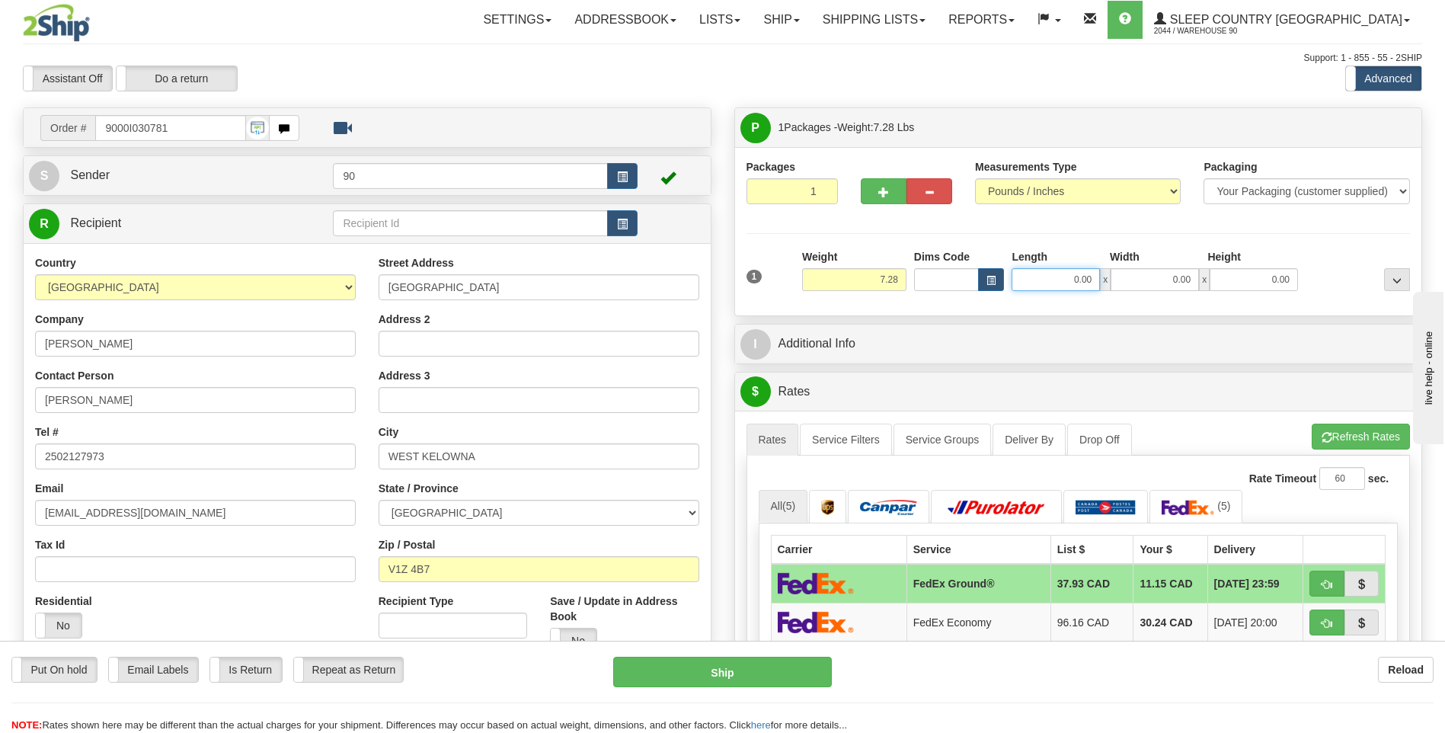
click at [1062, 283] on input "0.00" at bounding box center [1056, 279] width 88 height 23
type input "16.00"
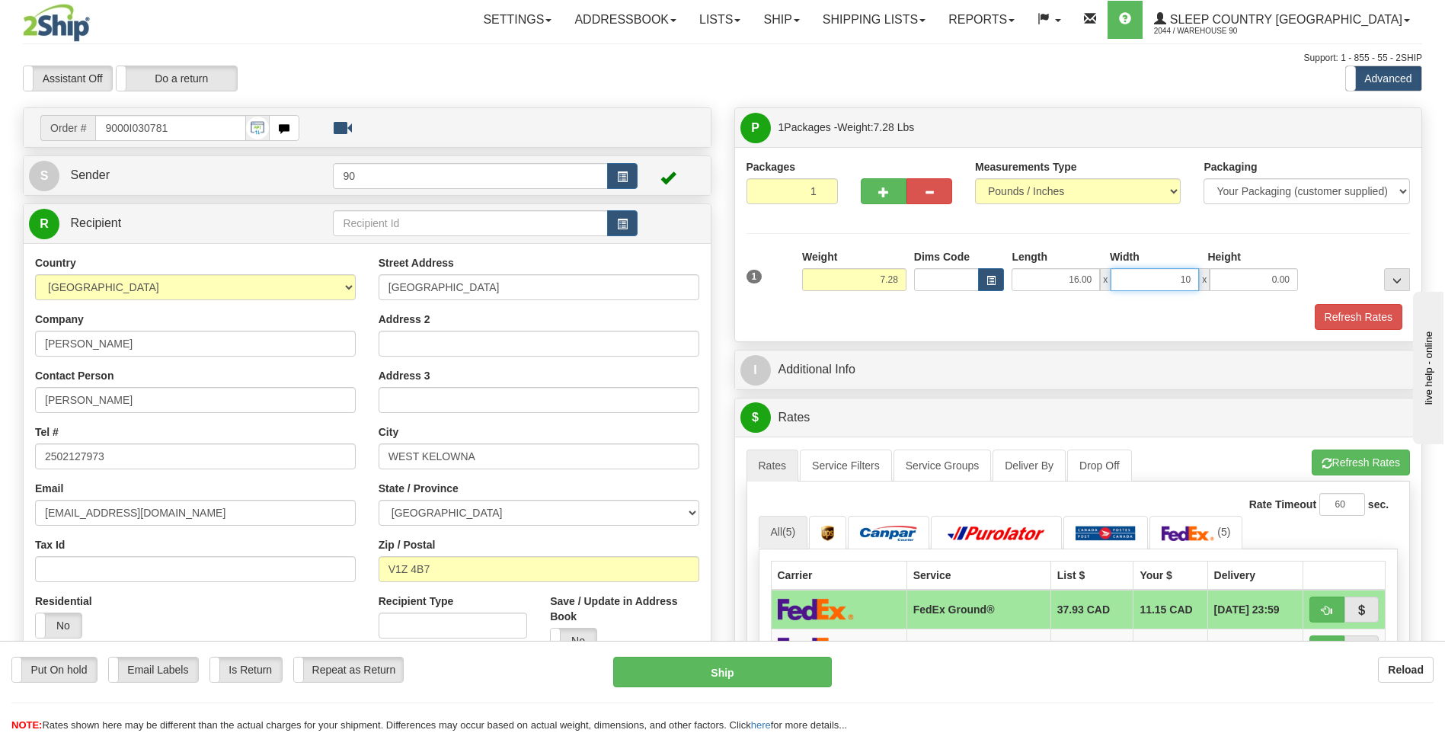
type input "10.50"
type input "10.00"
click at [1368, 316] on button "Refresh Rates" at bounding box center [1359, 317] width 88 height 26
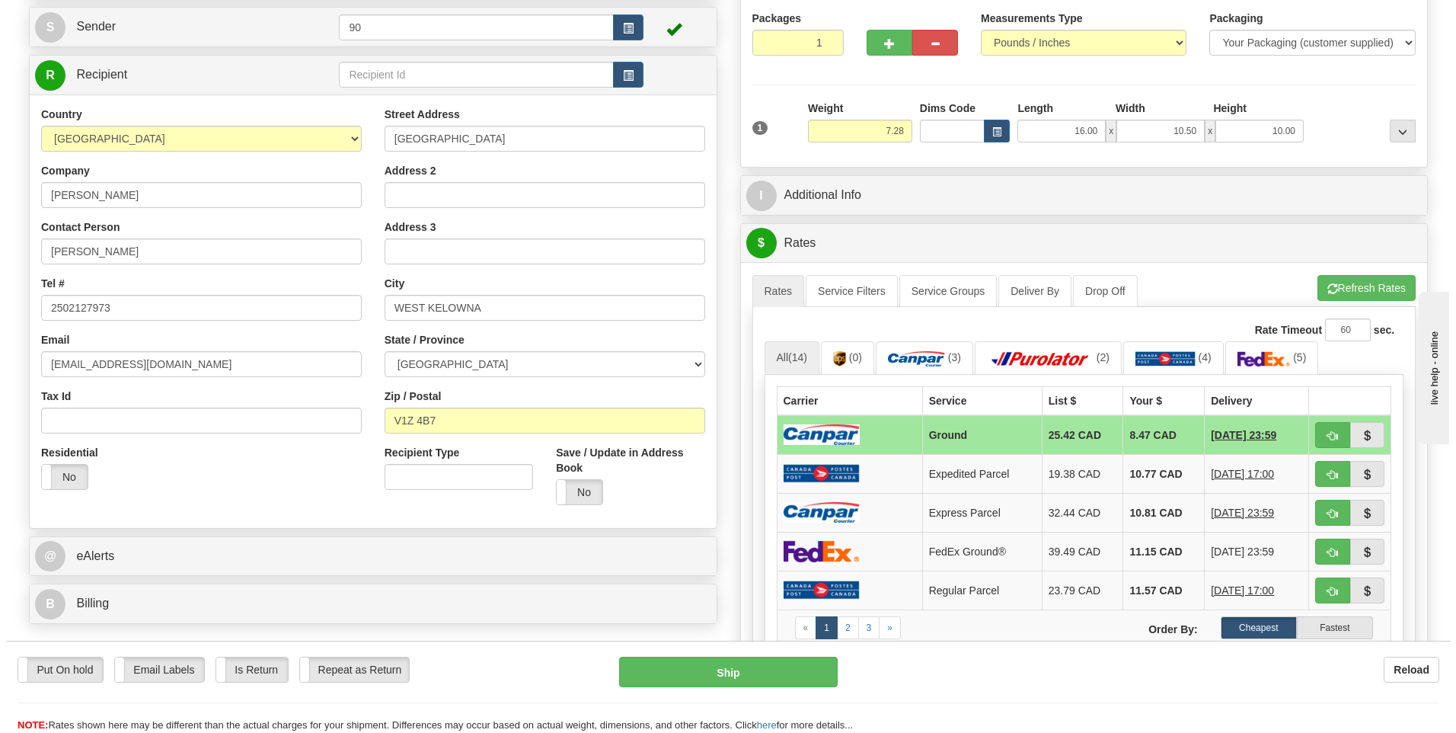
scroll to position [152, 0]
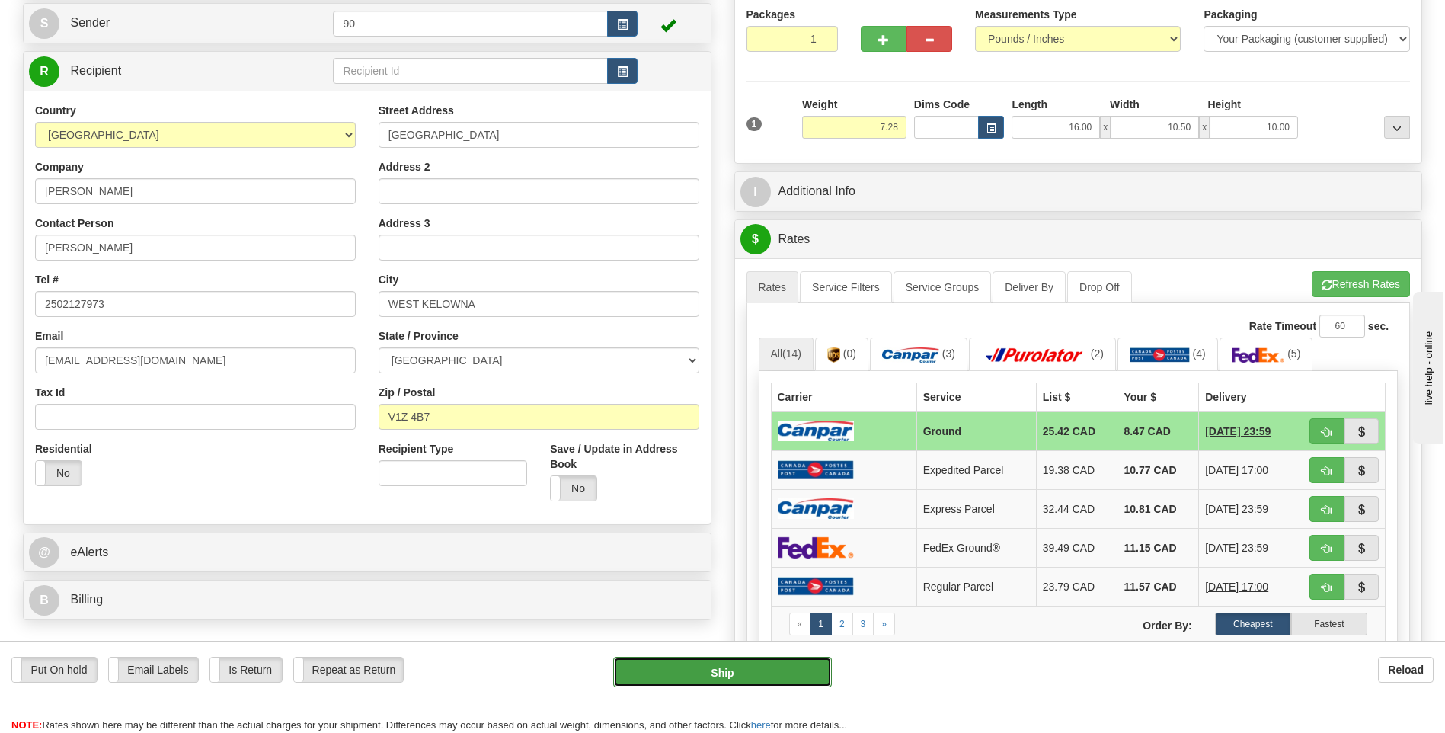
click at [737, 670] on button "Ship" at bounding box center [722, 672] width 218 height 30
type input "1"
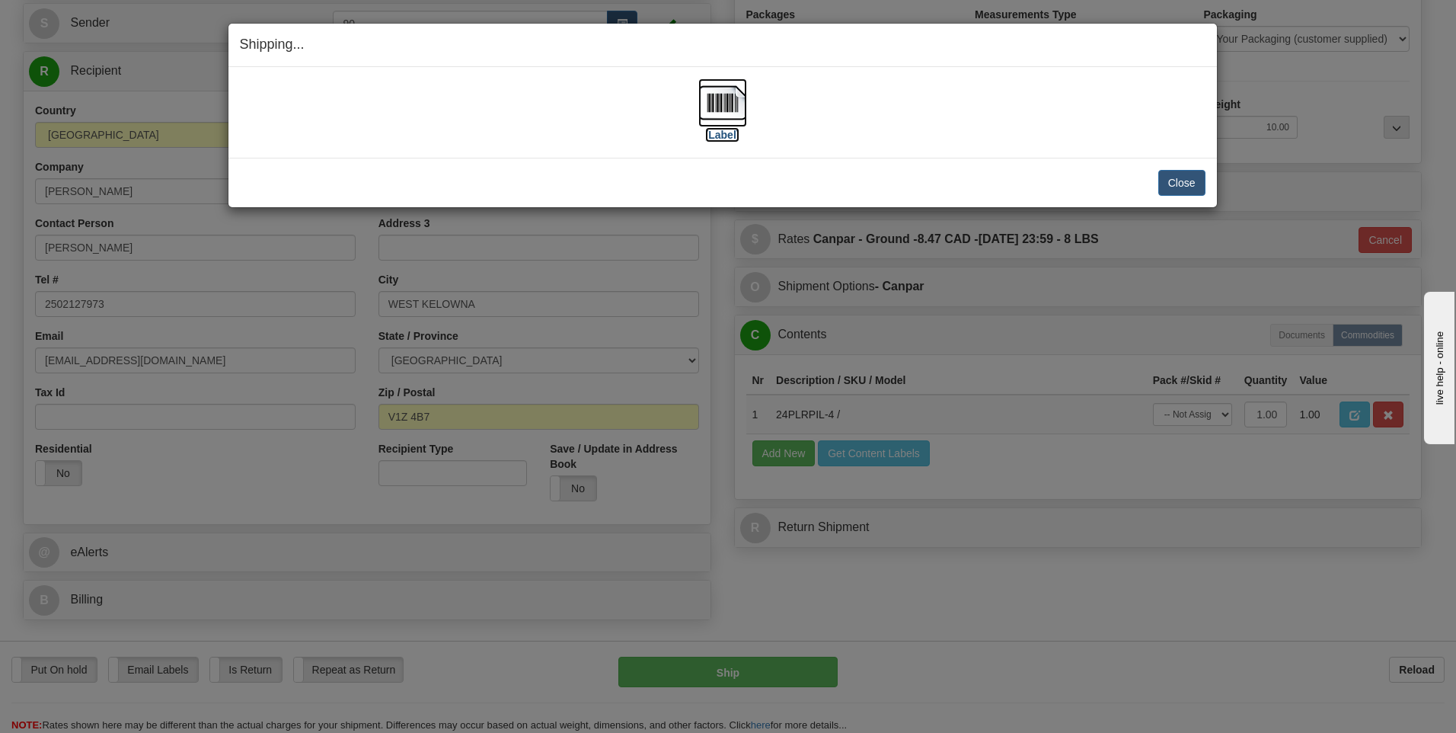
click at [726, 102] on img at bounding box center [722, 102] width 49 height 49
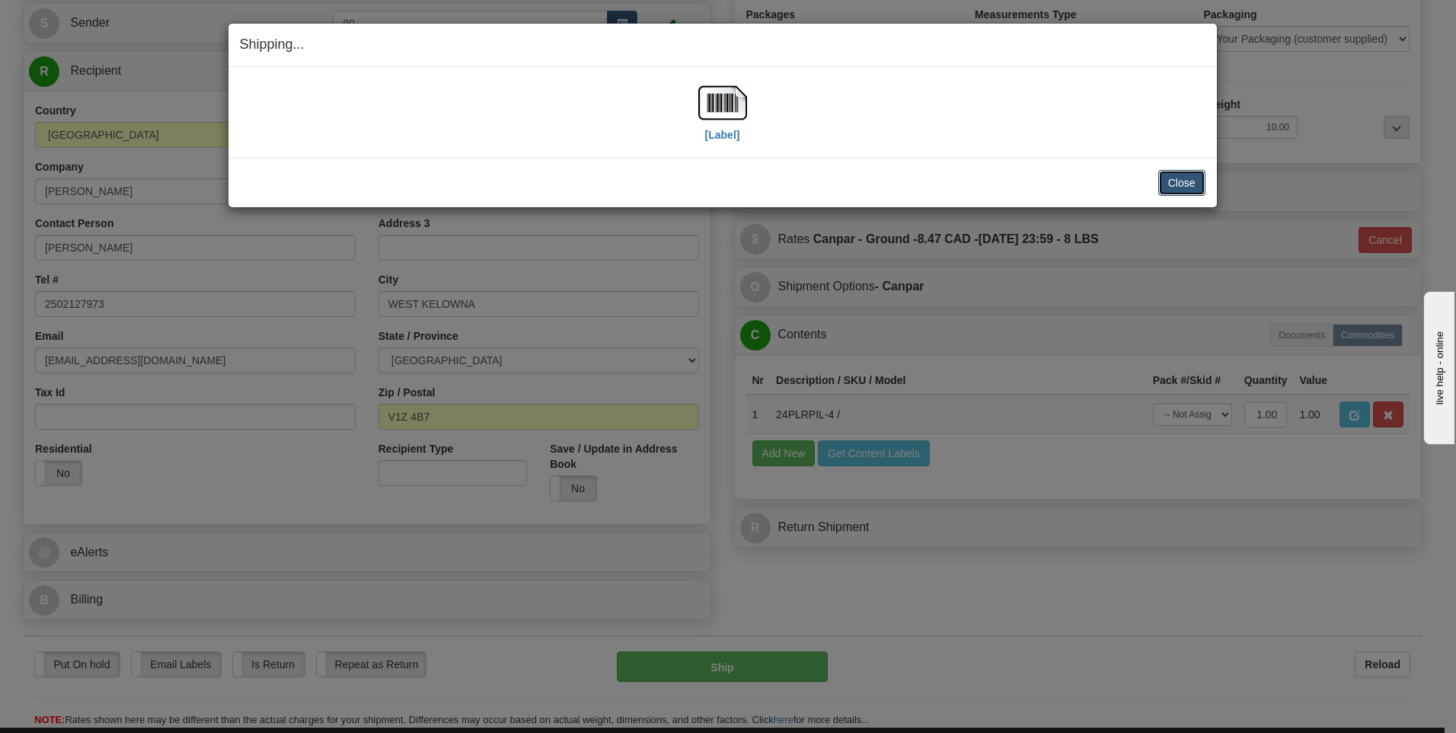
click at [1179, 184] on button "Close" at bounding box center [1182, 183] width 47 height 26
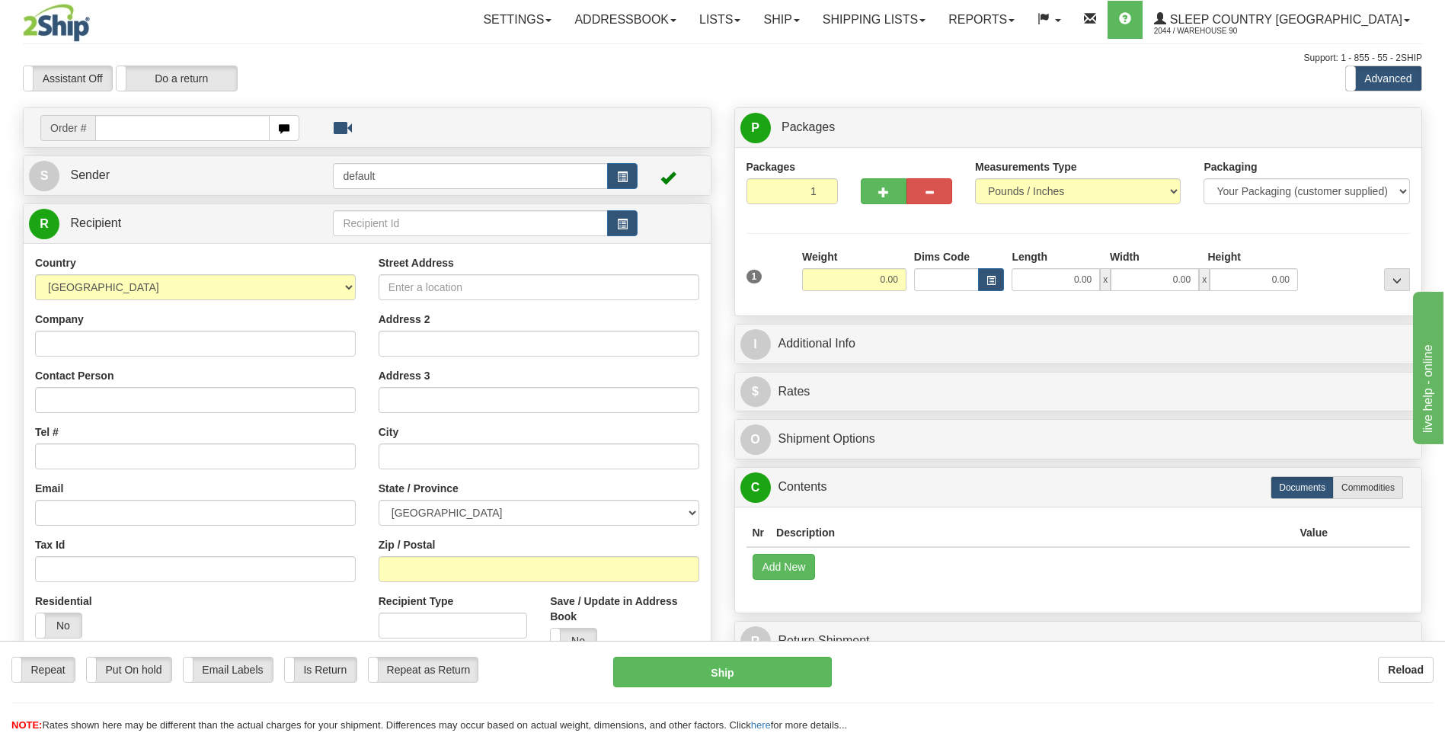
click at [139, 123] on input "text" at bounding box center [182, 128] width 174 height 26
type input "9007I030101"
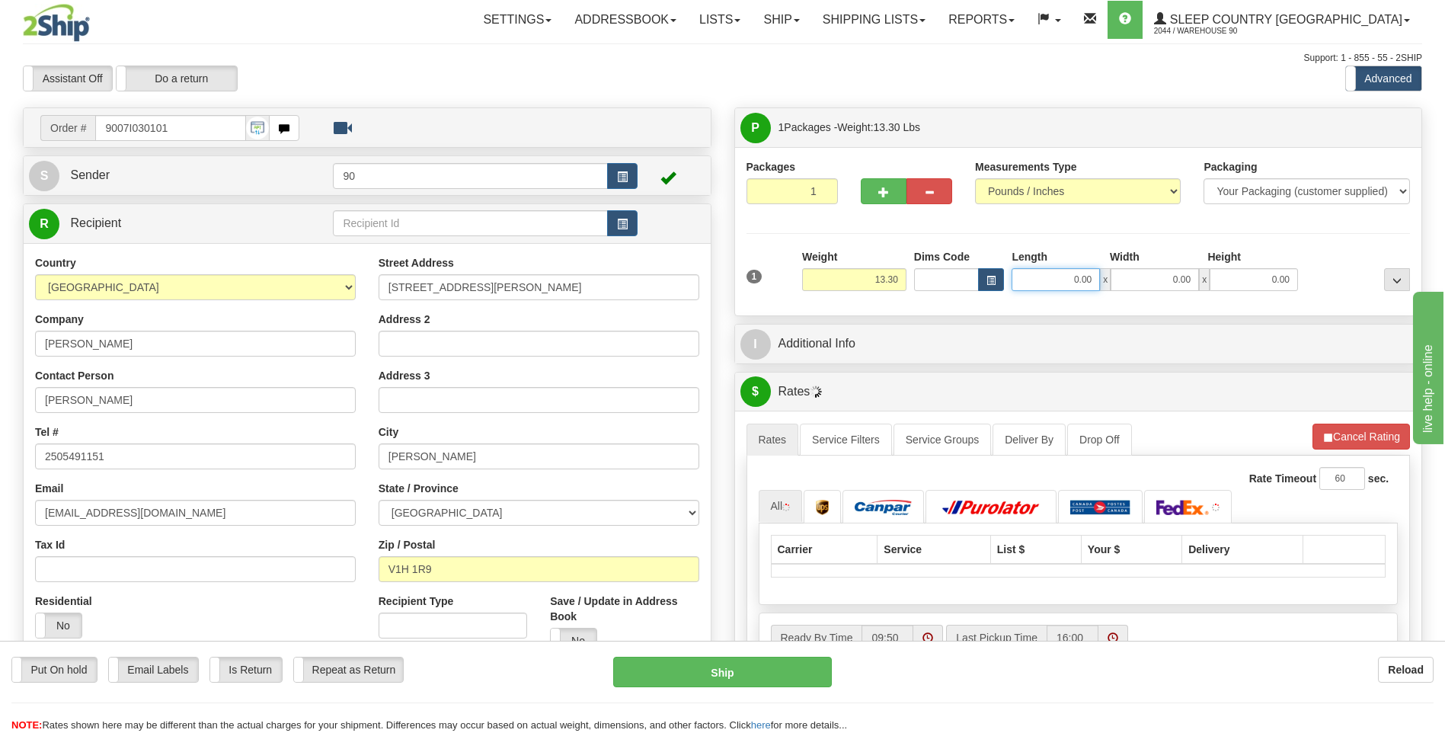
click at [1056, 276] on input "0.00" at bounding box center [1056, 279] width 88 height 23
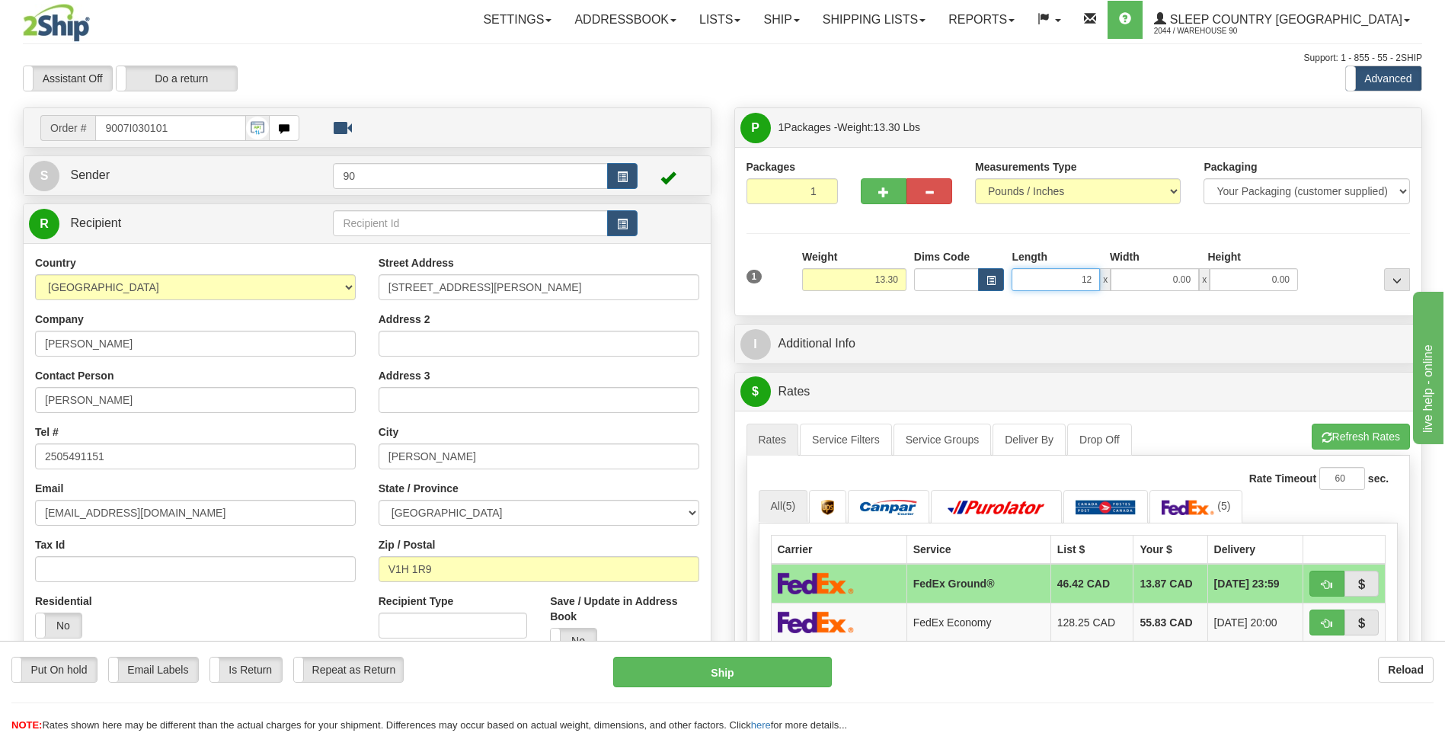
type input "12.00"
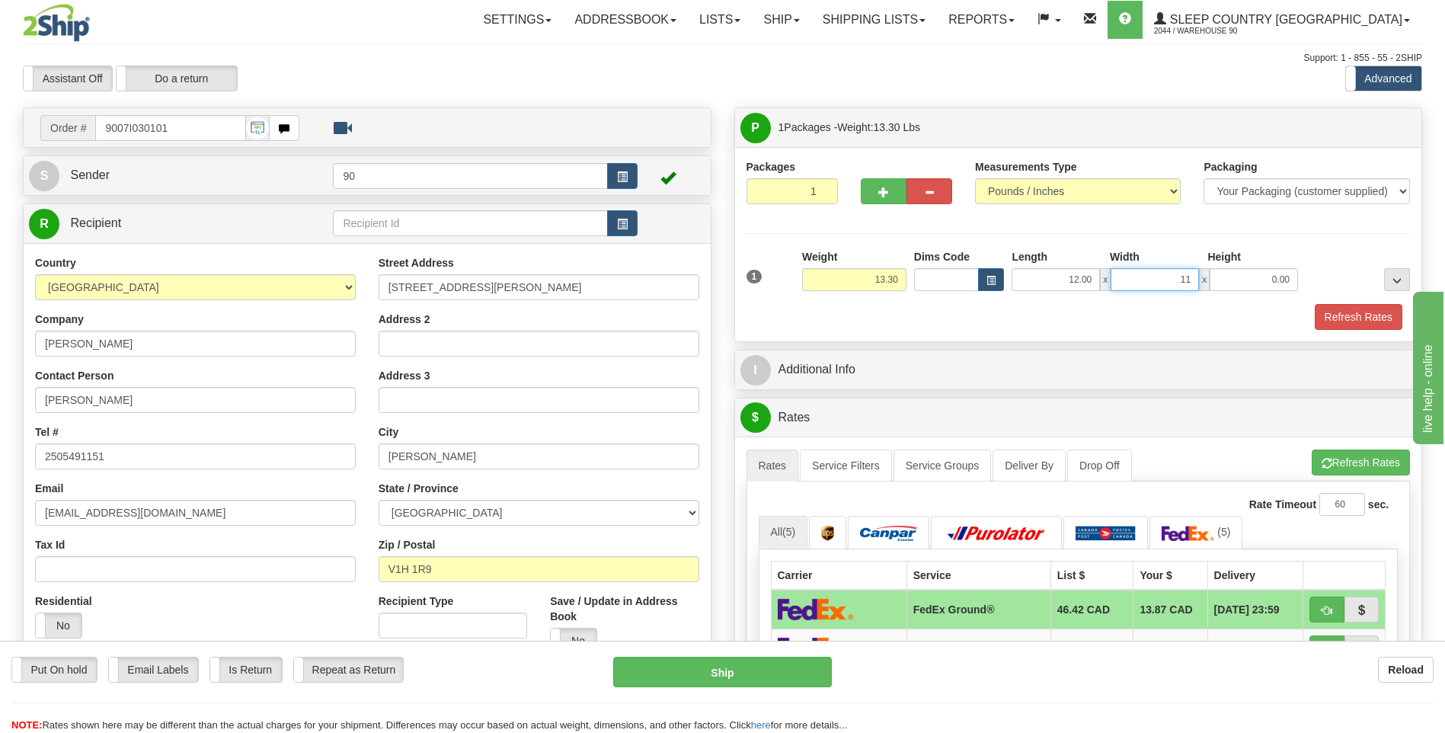
type input "11.00"
type input "10.00"
click at [1355, 312] on button "Refresh Rates" at bounding box center [1359, 317] width 88 height 26
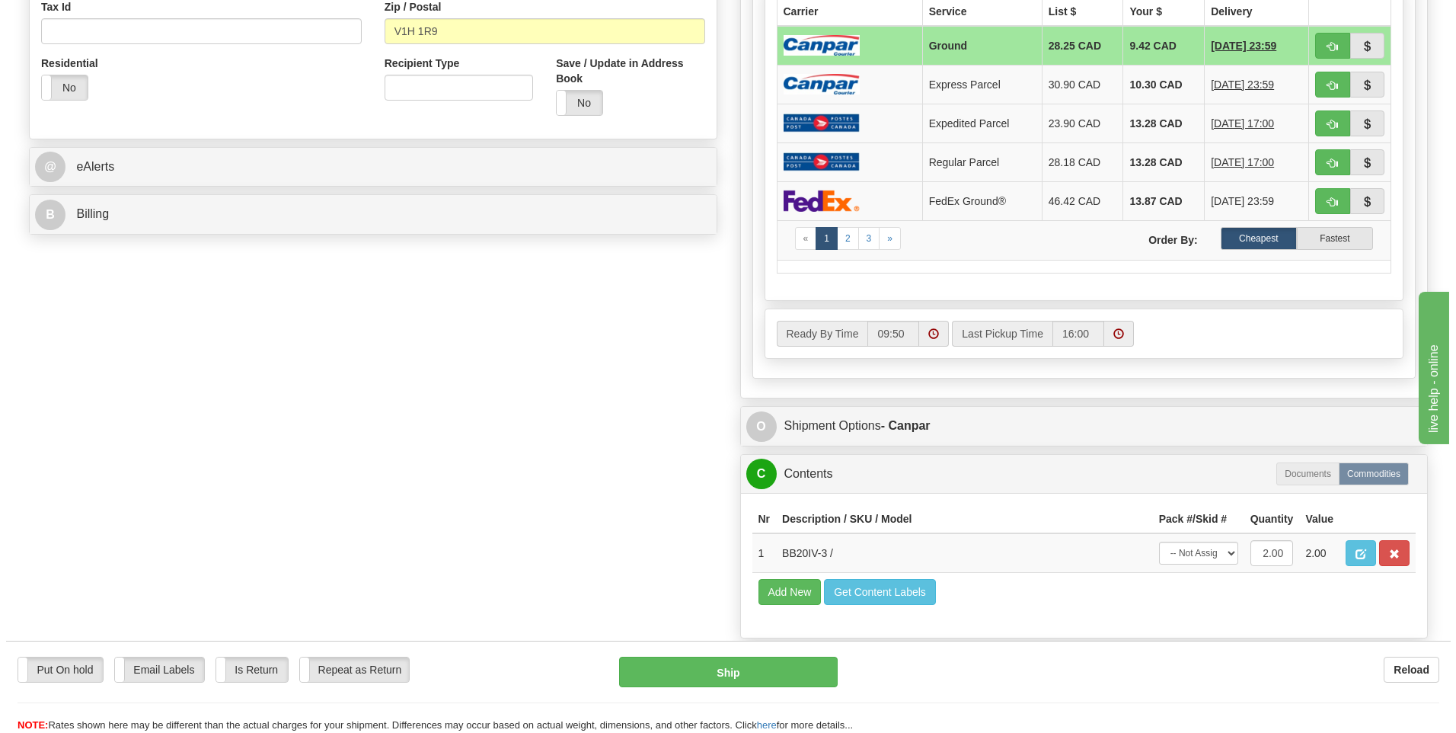
scroll to position [762, 0]
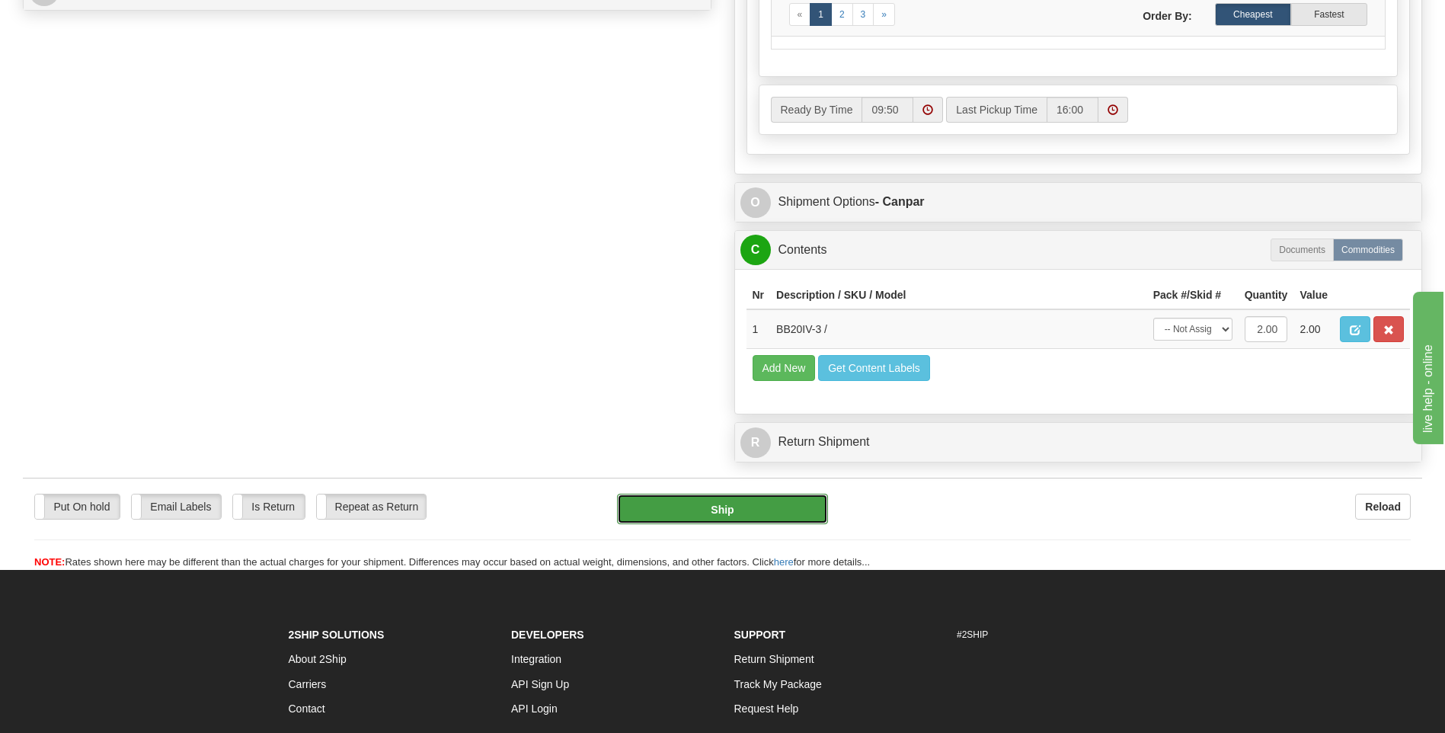
click at [727, 506] on button "Ship" at bounding box center [722, 509] width 210 height 30
type input "1"
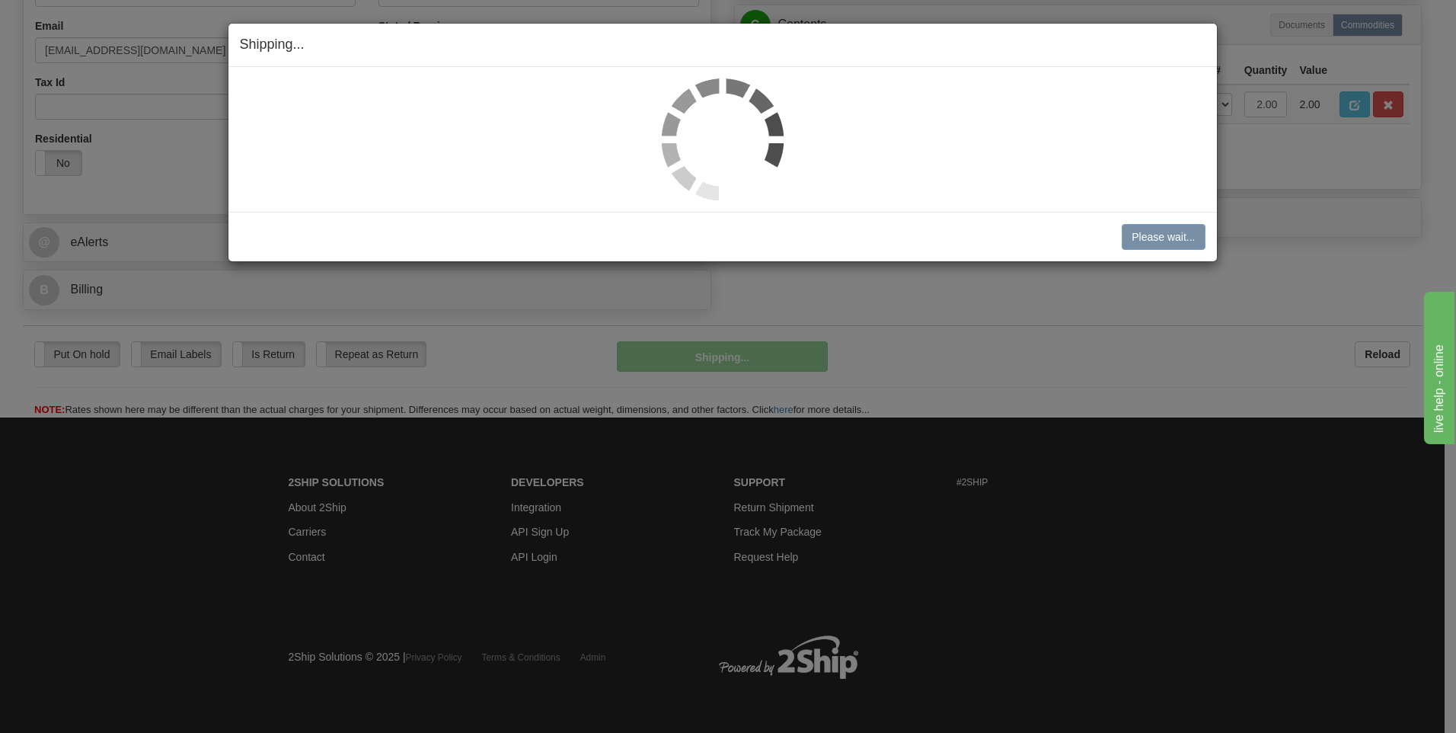
scroll to position [463, 0]
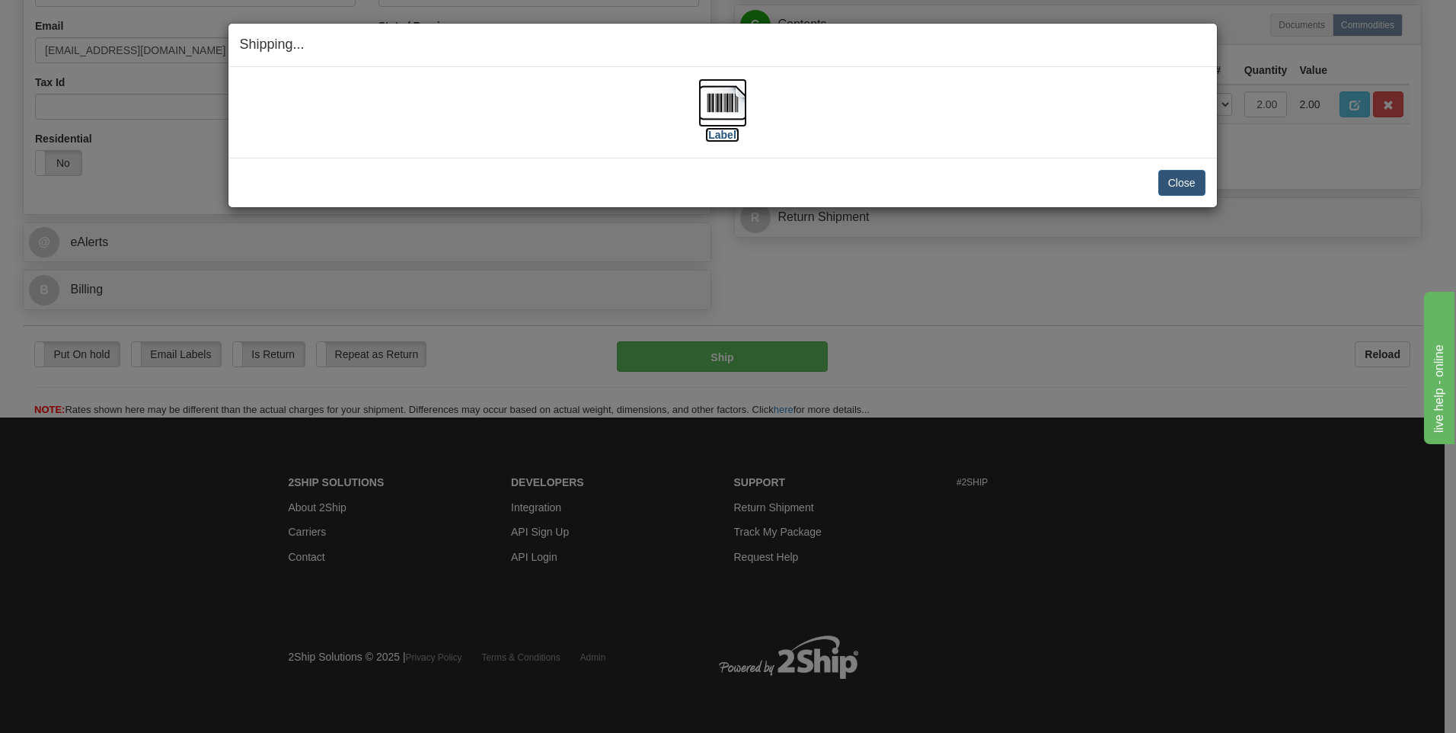
click at [726, 99] on img at bounding box center [722, 102] width 49 height 49
click at [1187, 176] on button "Close" at bounding box center [1182, 183] width 47 height 26
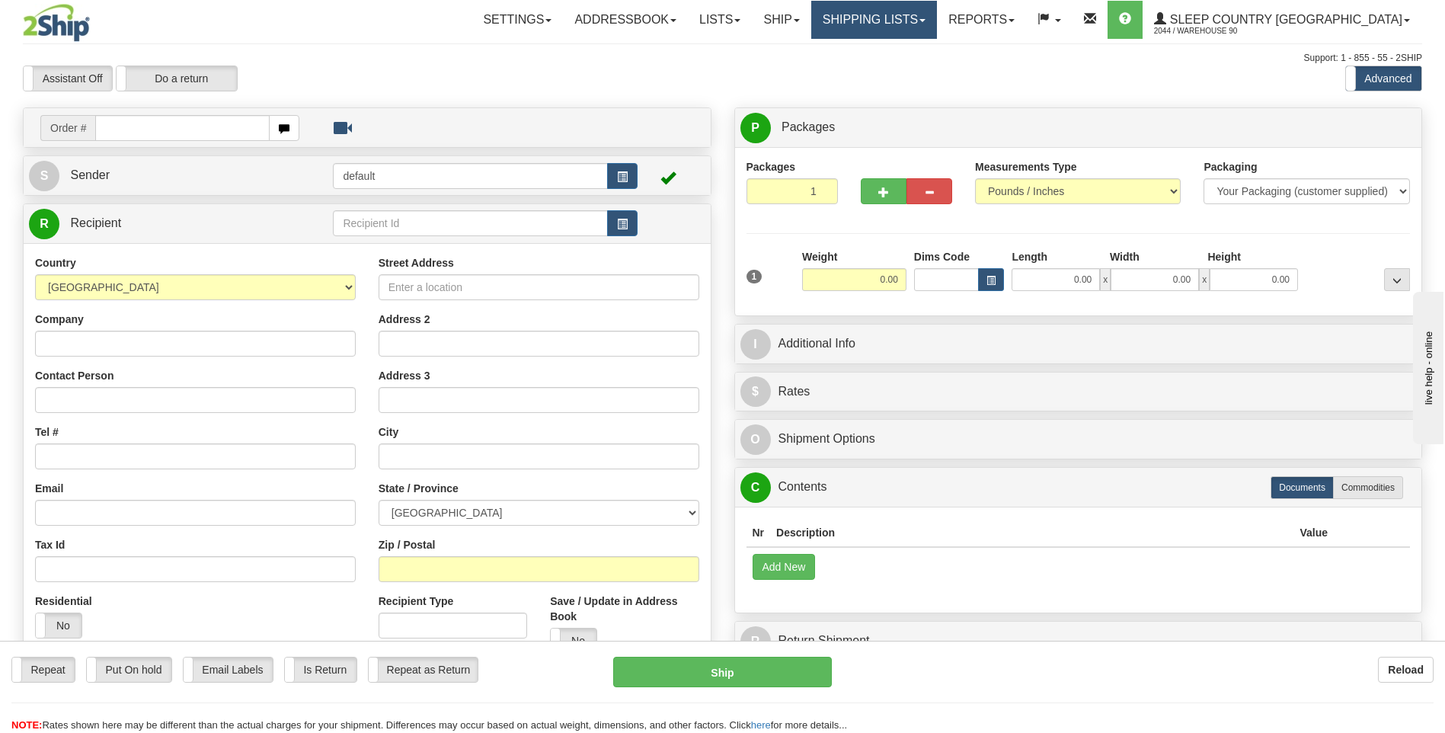
click at [937, 17] on link "Shipping lists" at bounding box center [874, 20] width 126 height 38
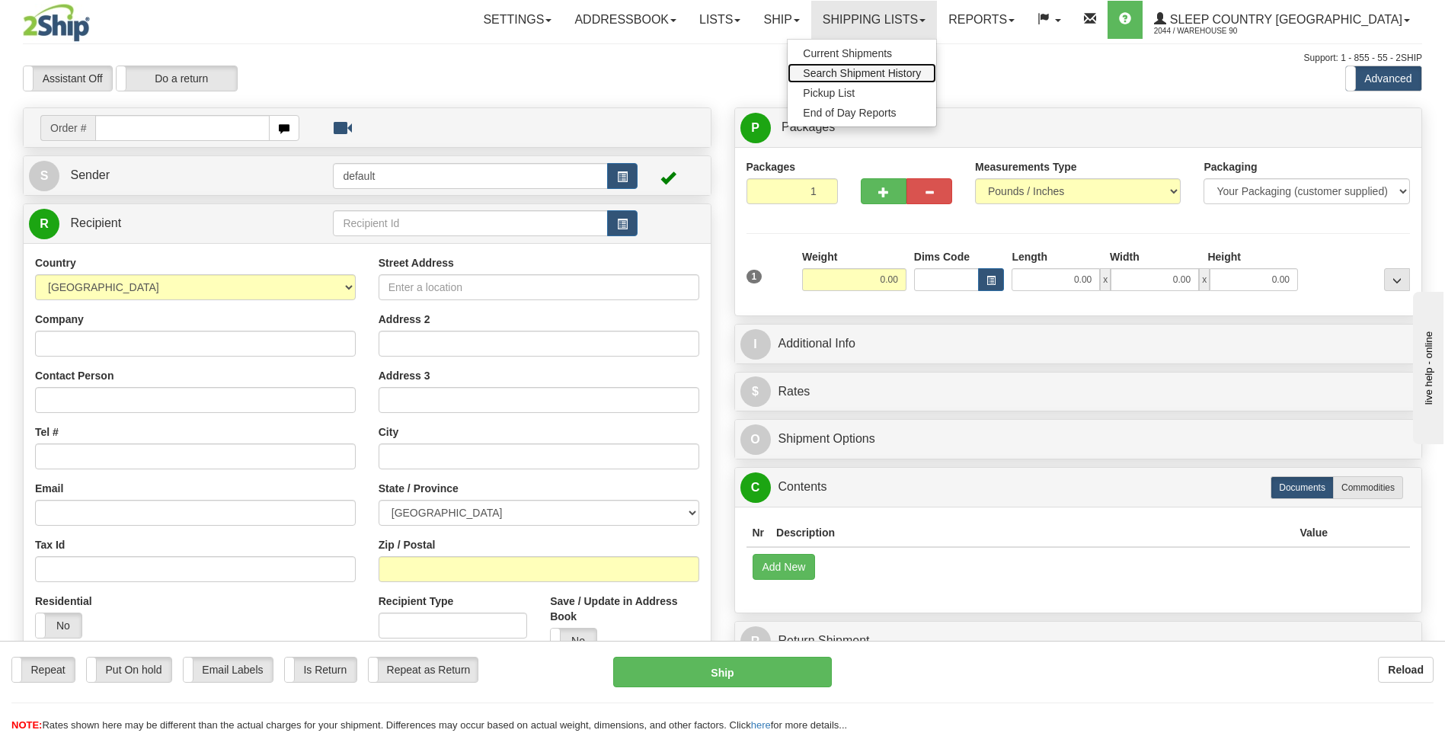
click at [921, 73] on span "Search Shipment History" at bounding box center [862, 73] width 118 height 12
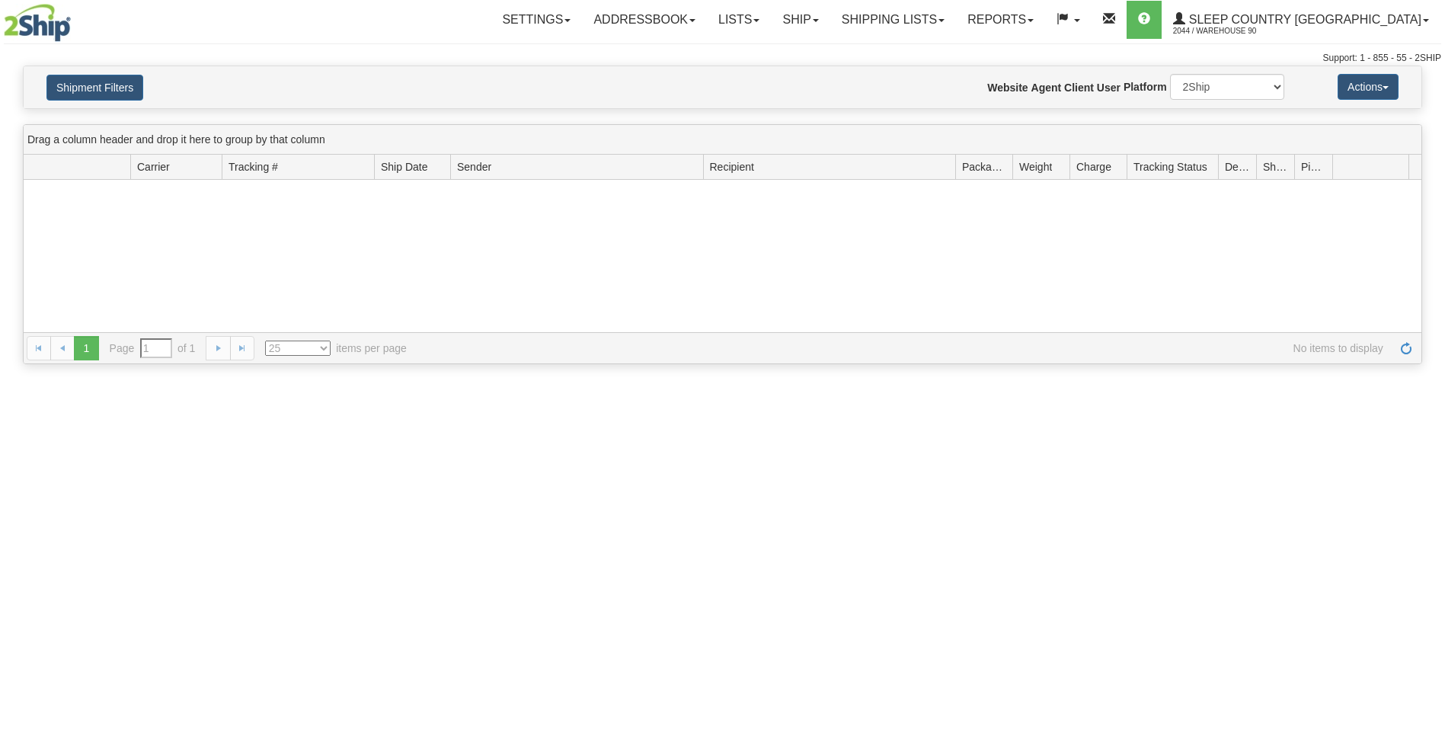
type input "From [DATE] To [DATE]"
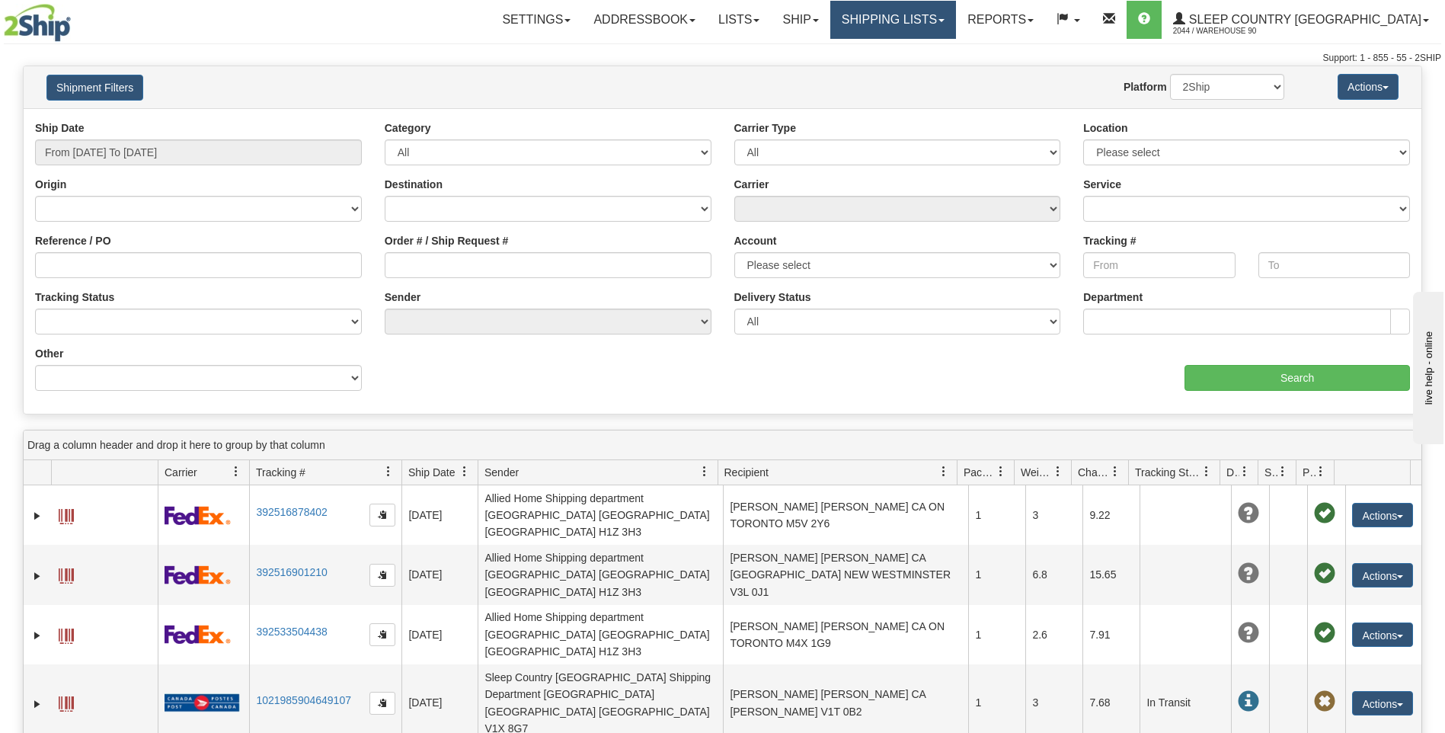
click at [941, 23] on link "Shipping lists" at bounding box center [893, 20] width 126 height 38
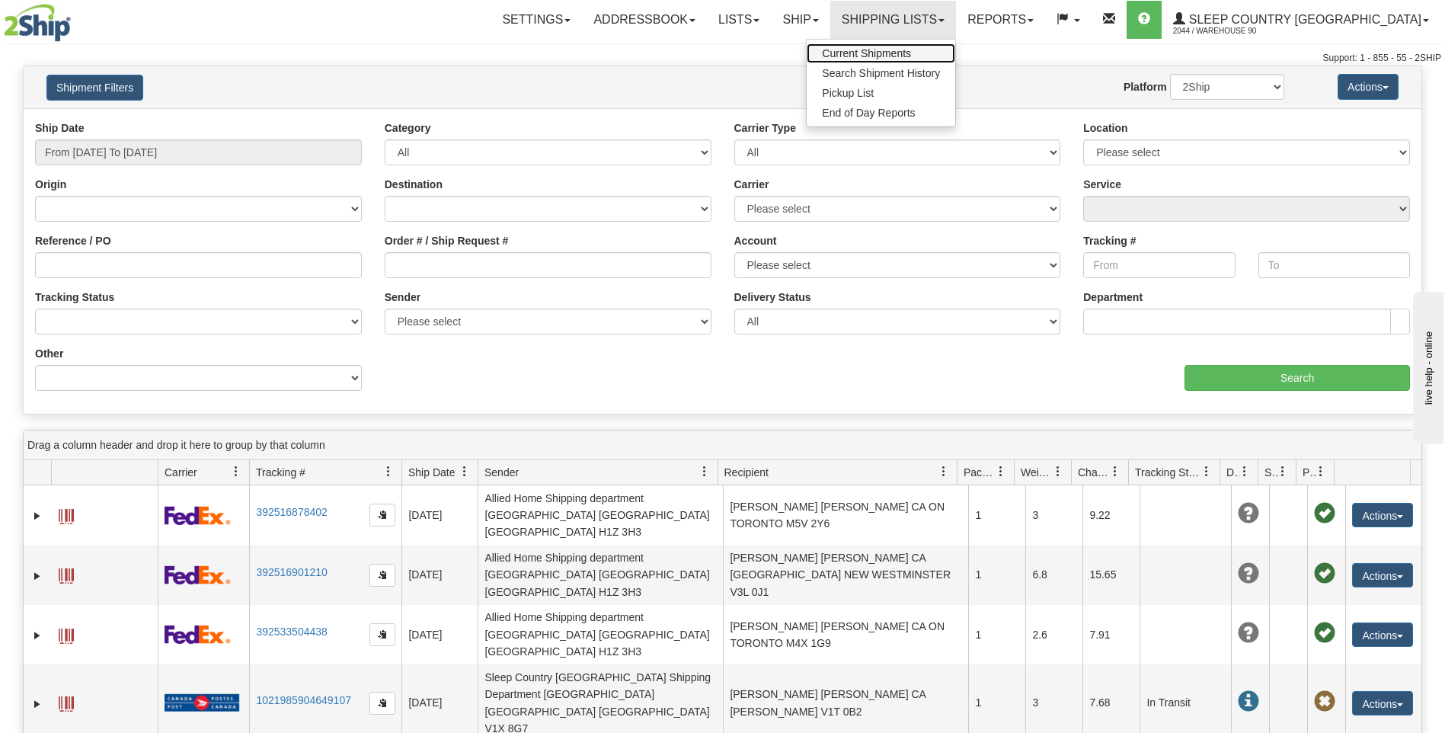
click at [911, 50] on span "Current Shipments" at bounding box center [866, 53] width 89 height 12
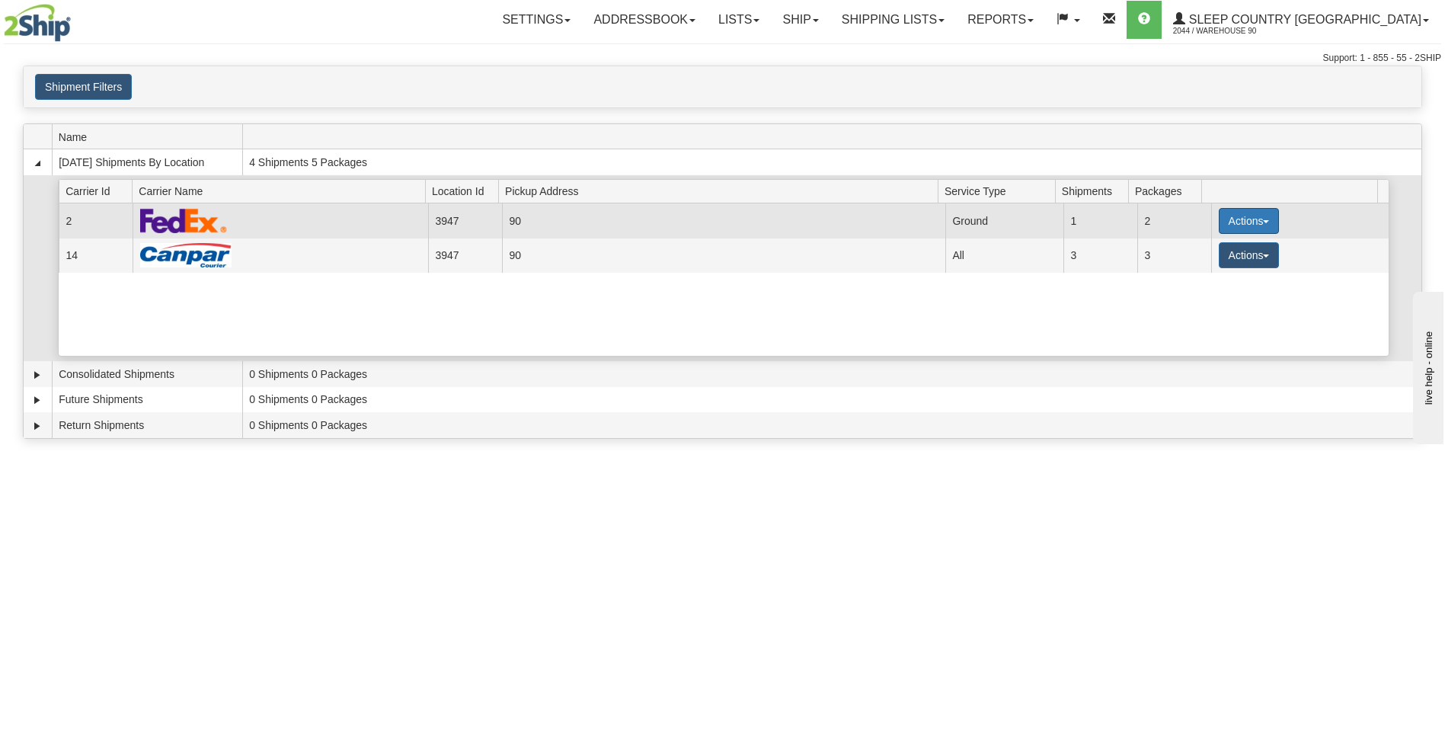
click at [1236, 216] on button "Actions" at bounding box center [1249, 221] width 61 height 26
click at [1194, 276] on link "Close" at bounding box center [1217, 270] width 122 height 20
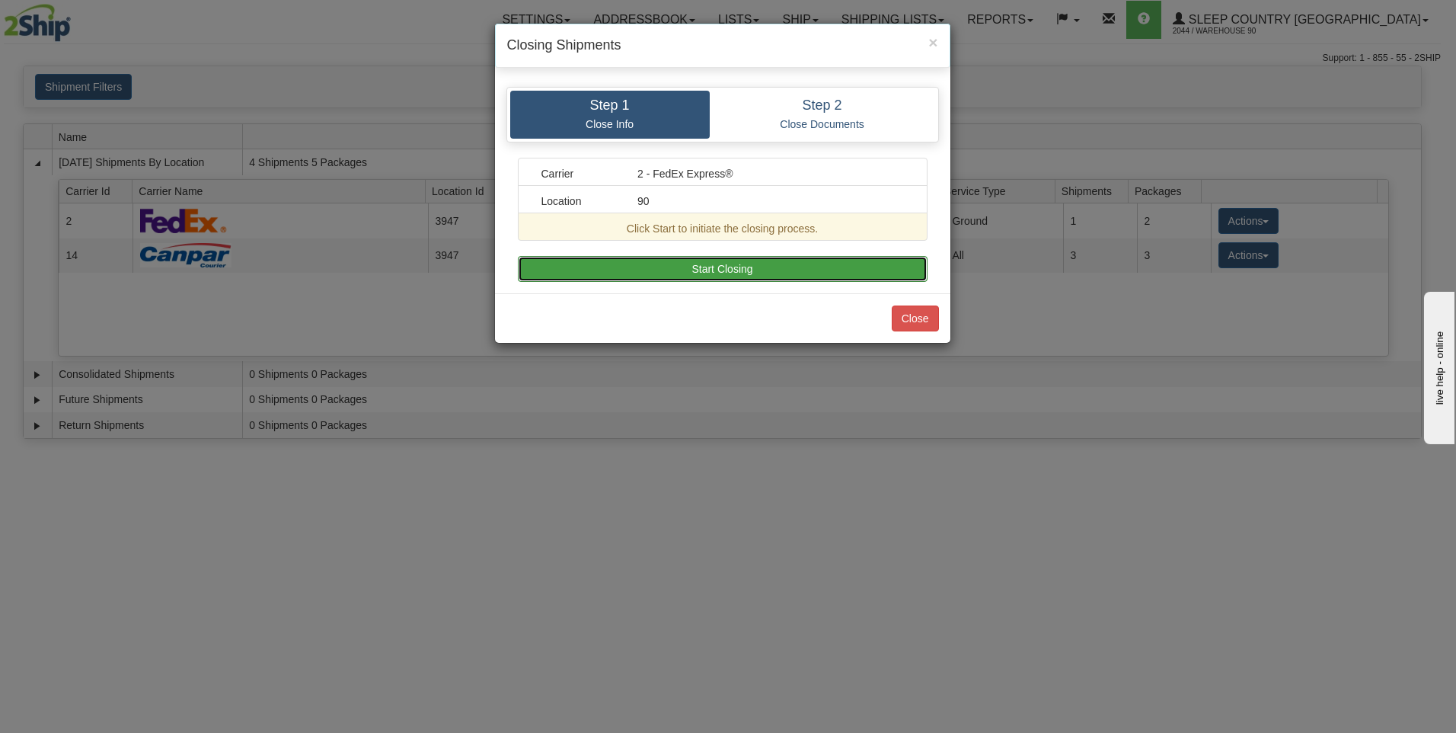
click at [729, 260] on button "Start Closing" at bounding box center [723, 269] width 410 height 26
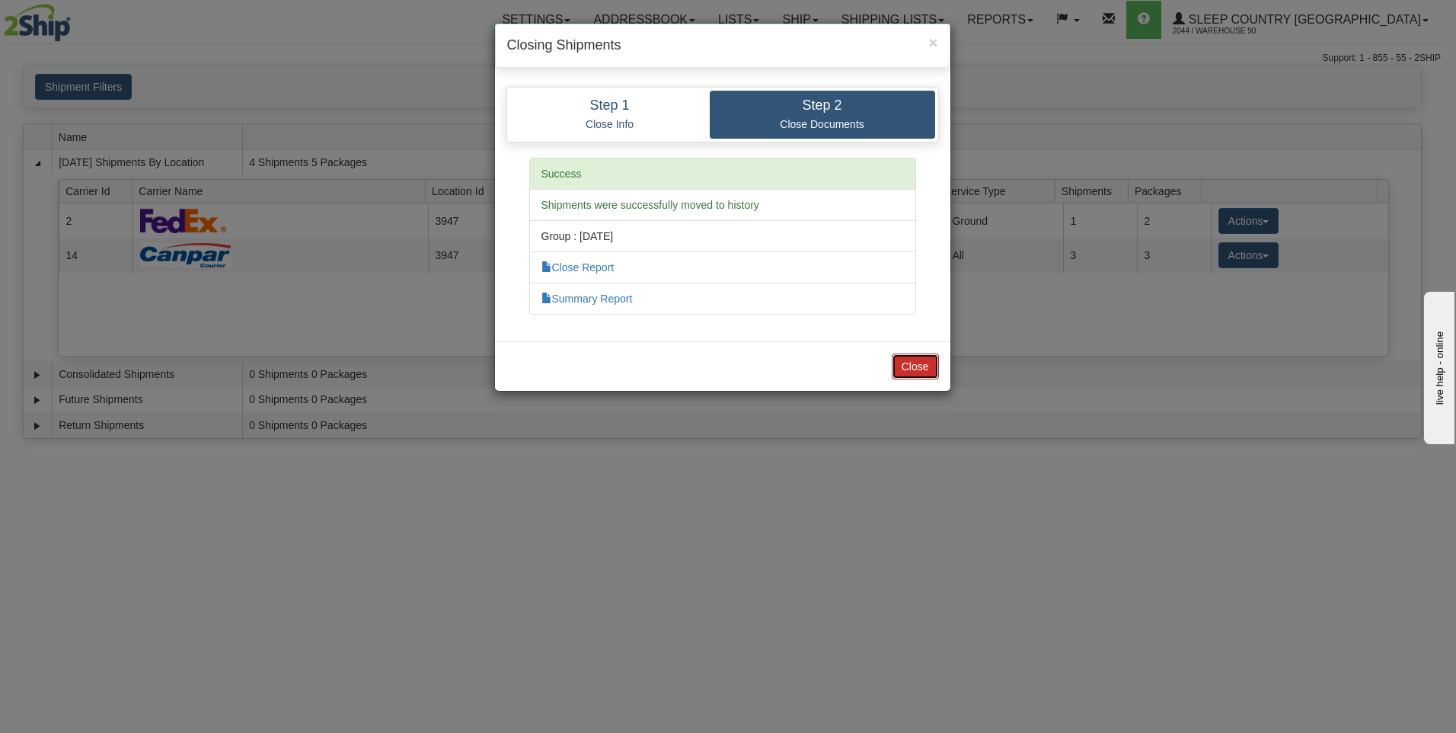
click at [912, 365] on button "Close" at bounding box center [915, 366] width 47 height 26
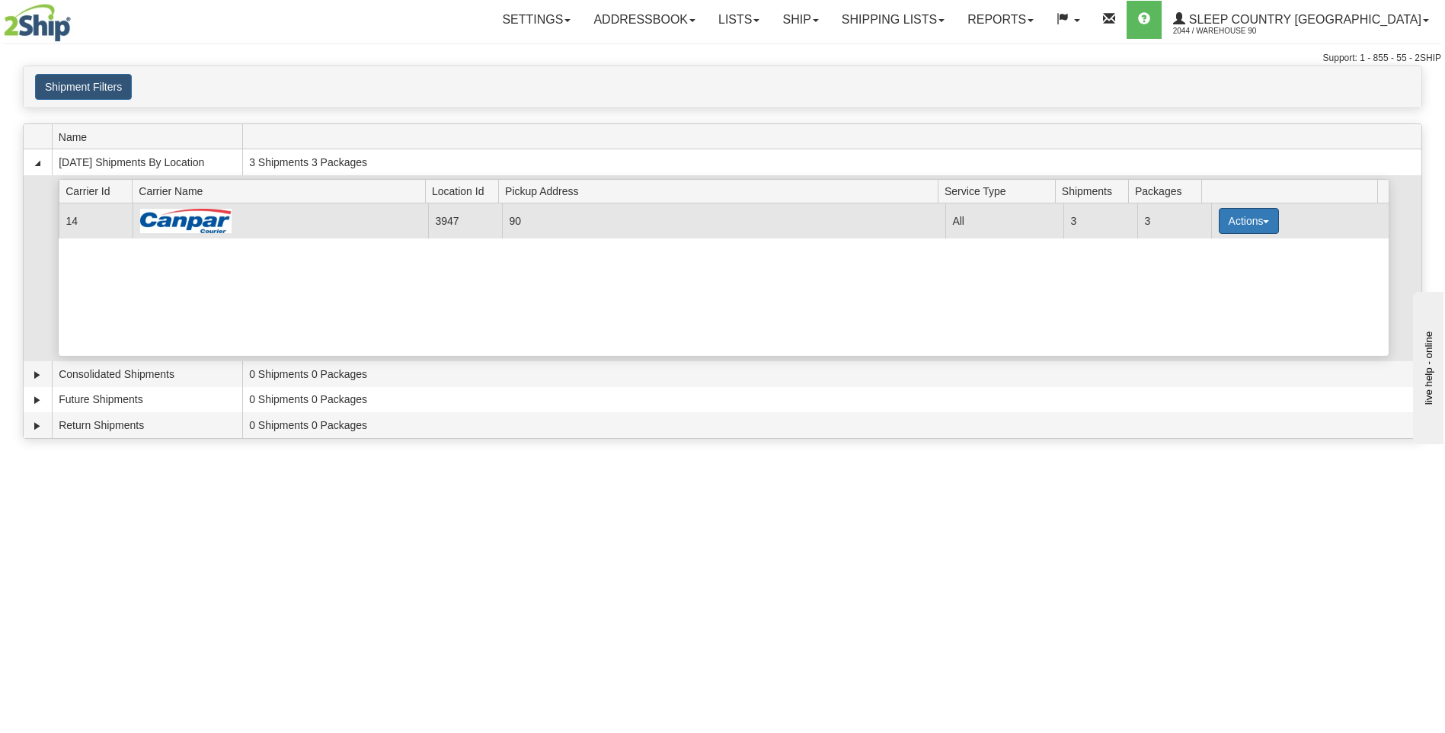
click at [1248, 221] on button "Actions" at bounding box center [1249, 221] width 61 height 26
click at [1201, 276] on link "Close" at bounding box center [1217, 270] width 122 height 20
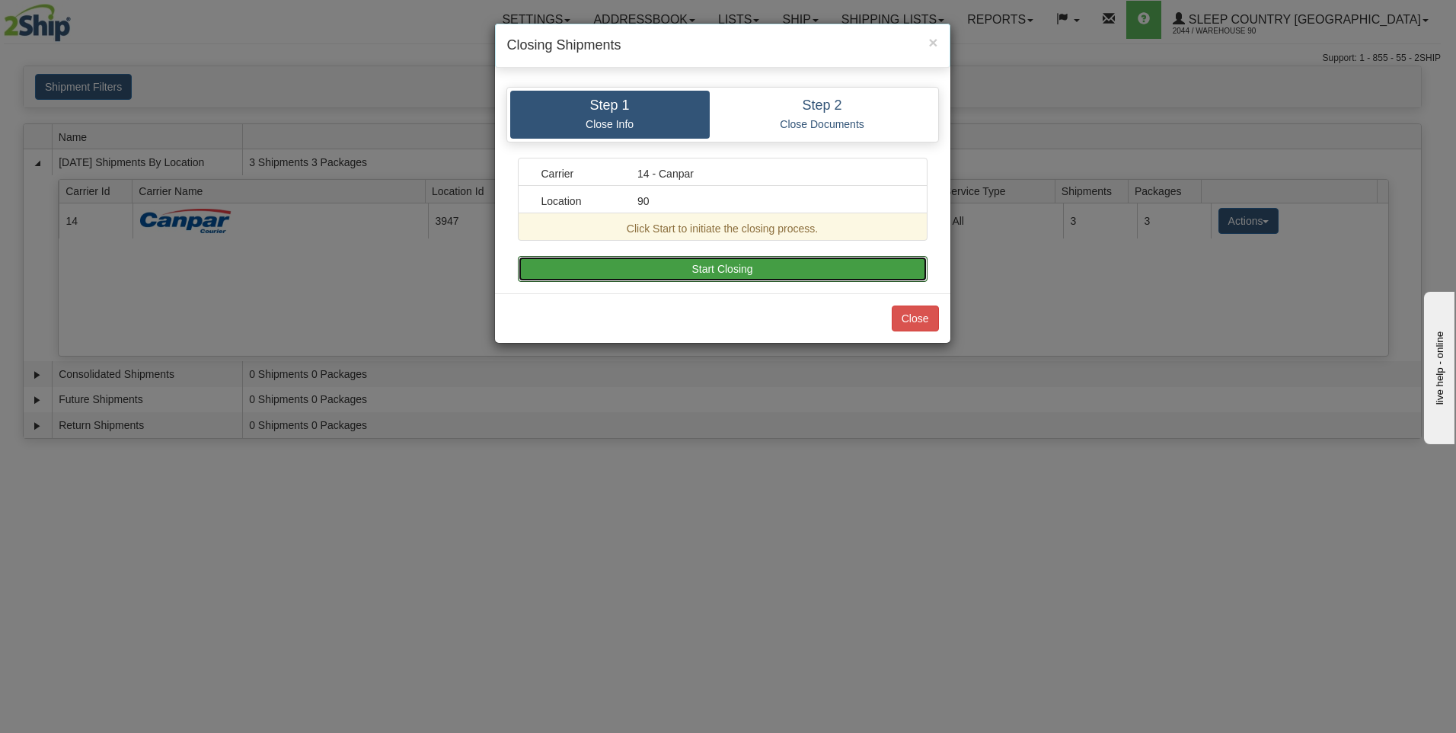
click at [655, 267] on button "Start Closing" at bounding box center [723, 269] width 410 height 26
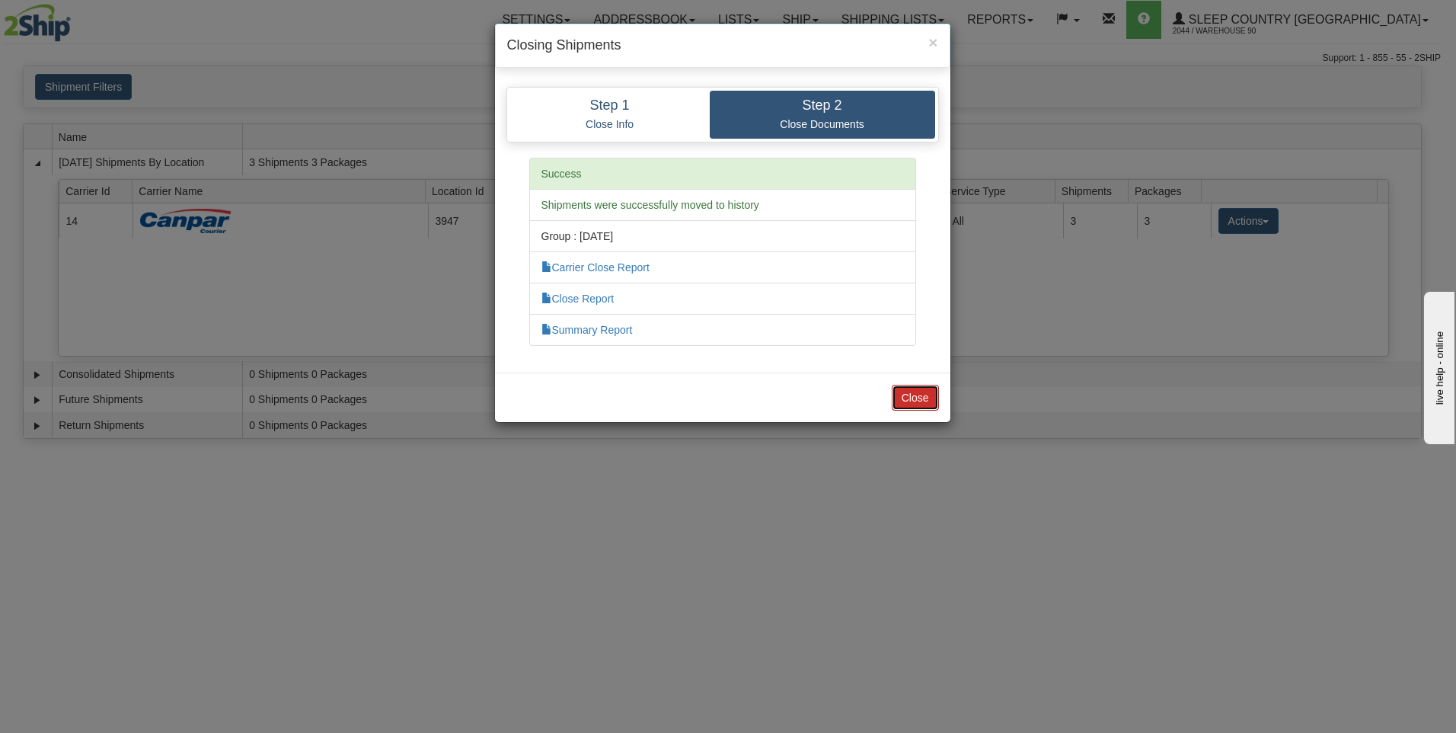
click at [910, 391] on button "Close" at bounding box center [915, 398] width 47 height 26
